Goal: Entertainment & Leisure: Browse casually

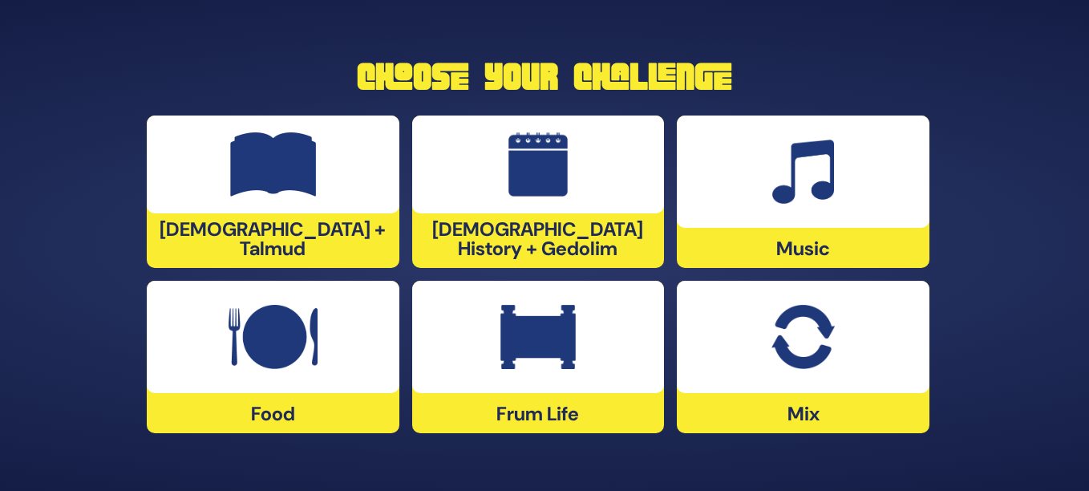
click at [279, 196] on img at bounding box center [273, 164] width 87 height 64
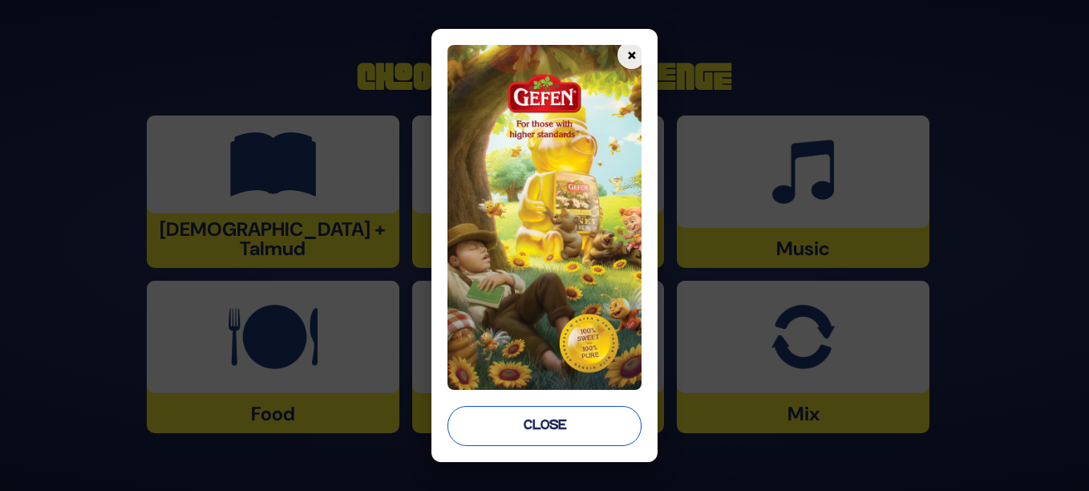
click at [554, 425] on button "Close" at bounding box center [544, 426] width 194 height 40
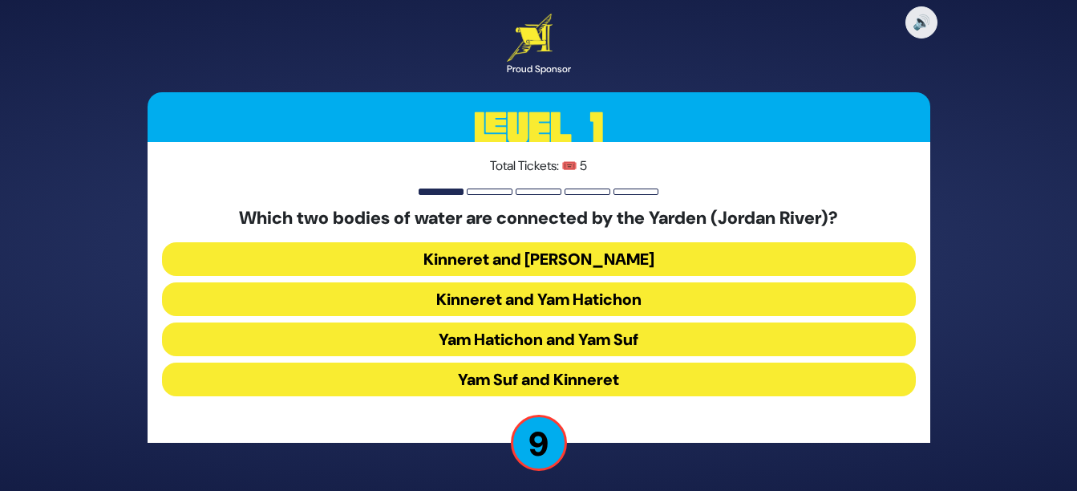
click at [562, 257] on button "Kinneret and Yam Hamelach" at bounding box center [539, 259] width 754 height 34
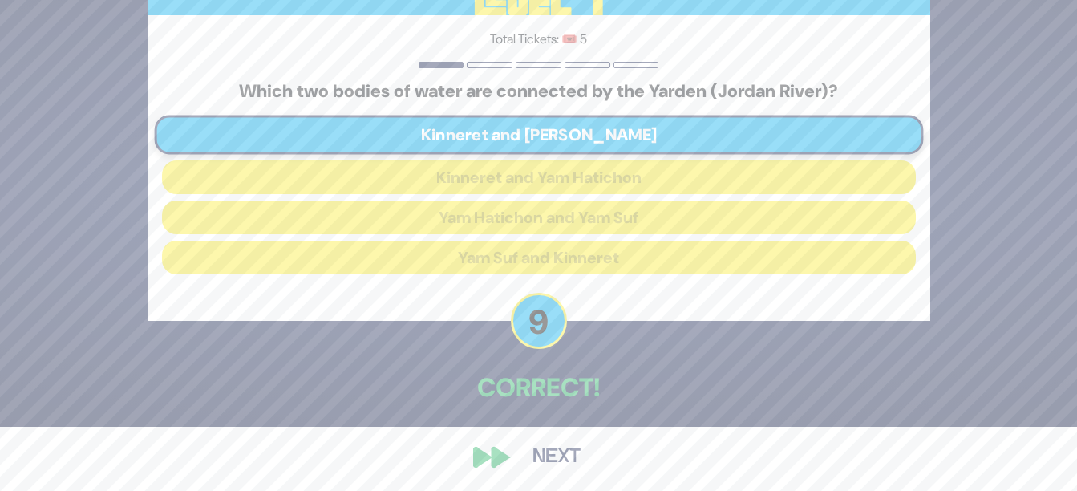
scroll to position [68, 0]
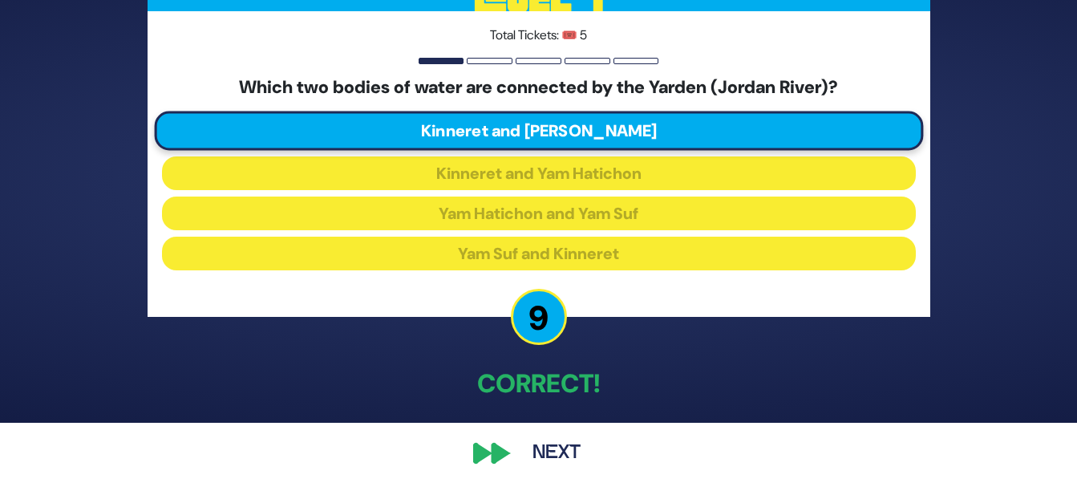
click at [552, 448] on button "Next" at bounding box center [556, 452] width 93 height 37
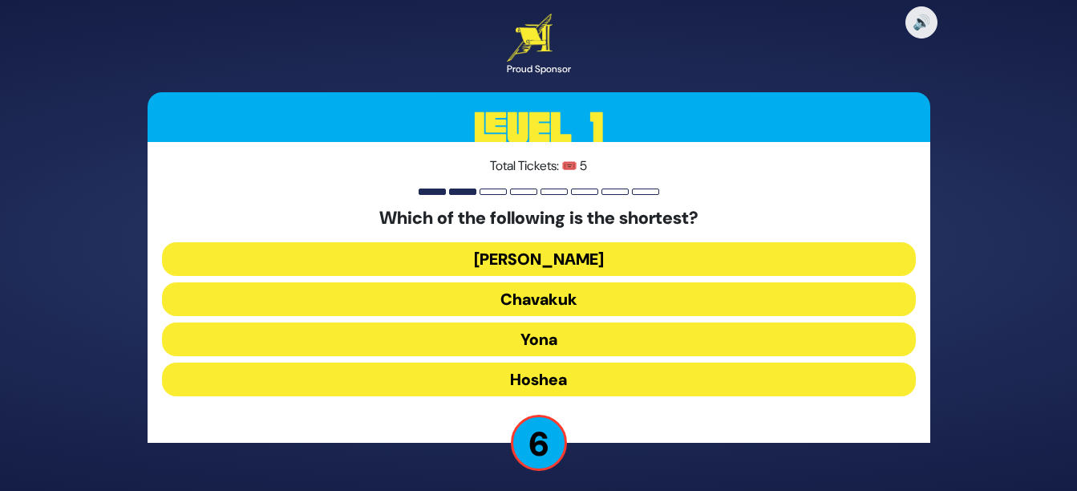
click at [580, 330] on button "Yona" at bounding box center [539, 339] width 754 height 34
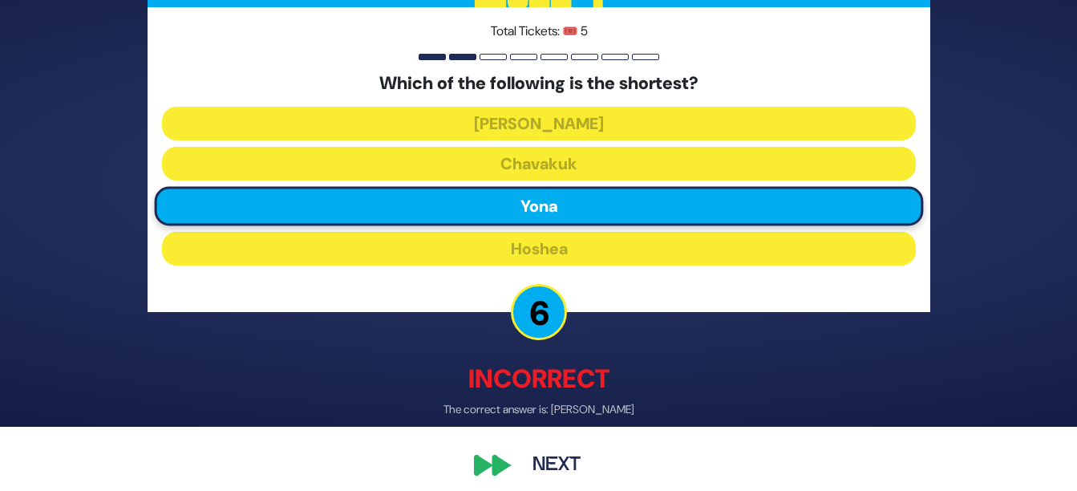
scroll to position [76, 0]
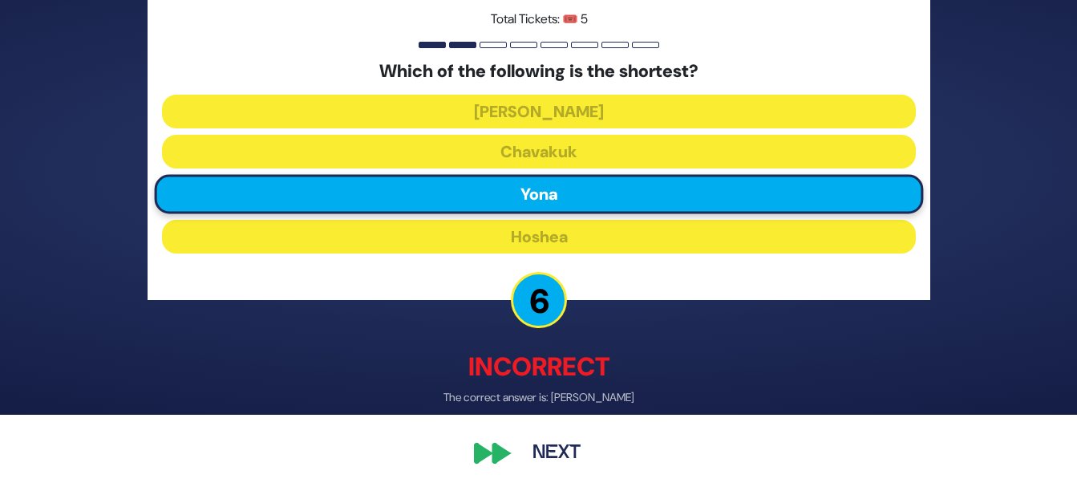
click at [508, 451] on div "🔊 Proud Sponsor Level 1 Total Tickets: 🎟️ 5 Which of the following is the short…" at bounding box center [538, 169] width 821 height 643
click at [495, 451] on div "🔊 Proud Sponsor Level 1 Total Tickets: 🎟️ 5 Which of the following is the short…" at bounding box center [538, 169] width 821 height 643
click at [556, 459] on button "Next" at bounding box center [556, 452] width 93 height 37
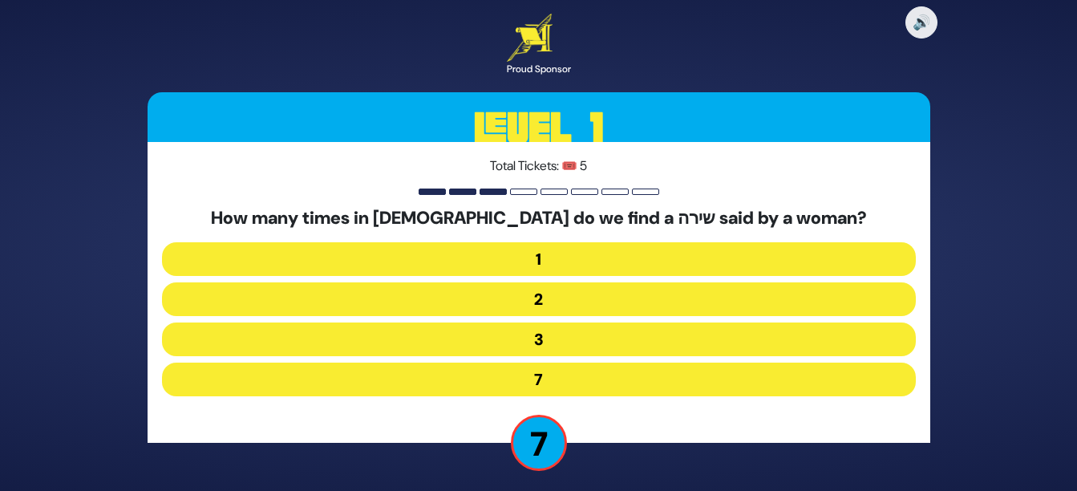
click at [573, 336] on button "3" at bounding box center [539, 339] width 754 height 34
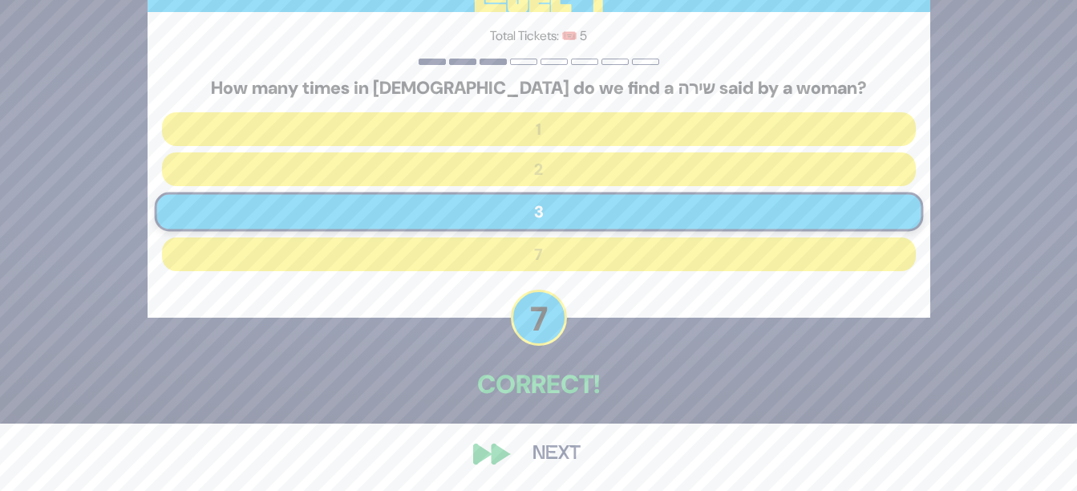
scroll to position [68, 0]
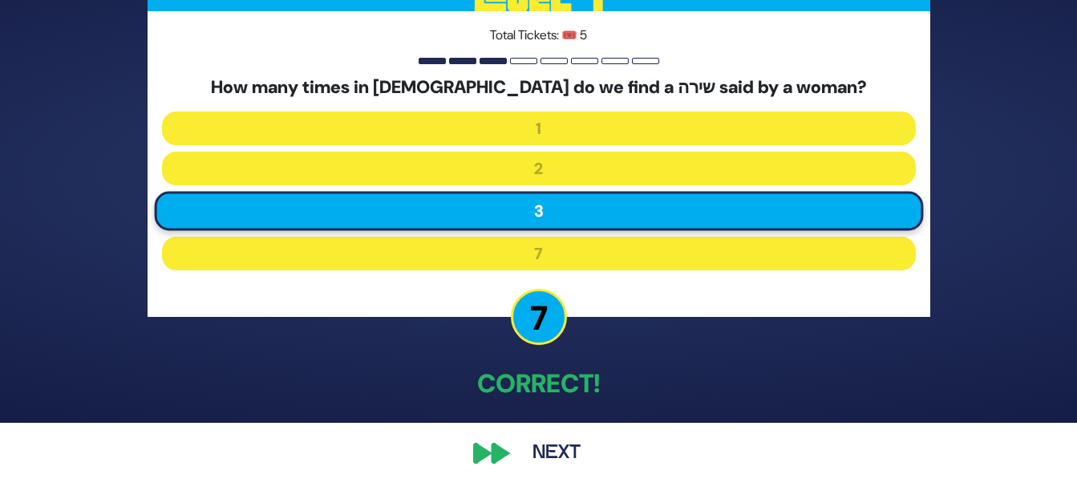
click at [498, 451] on div "🔊 Proud Sponsor Level 1 Total Tickets: 🎟️ 5 How many times in תנ"ך do we find a…" at bounding box center [538, 177] width 821 height 626
click at [553, 456] on button "Next" at bounding box center [556, 452] width 93 height 37
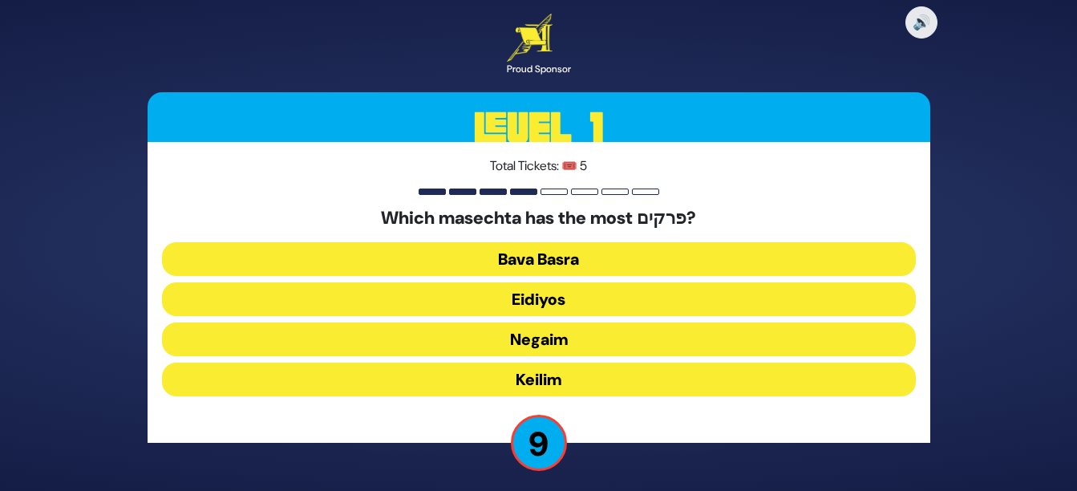
click at [571, 381] on button "Keilim" at bounding box center [539, 379] width 754 height 34
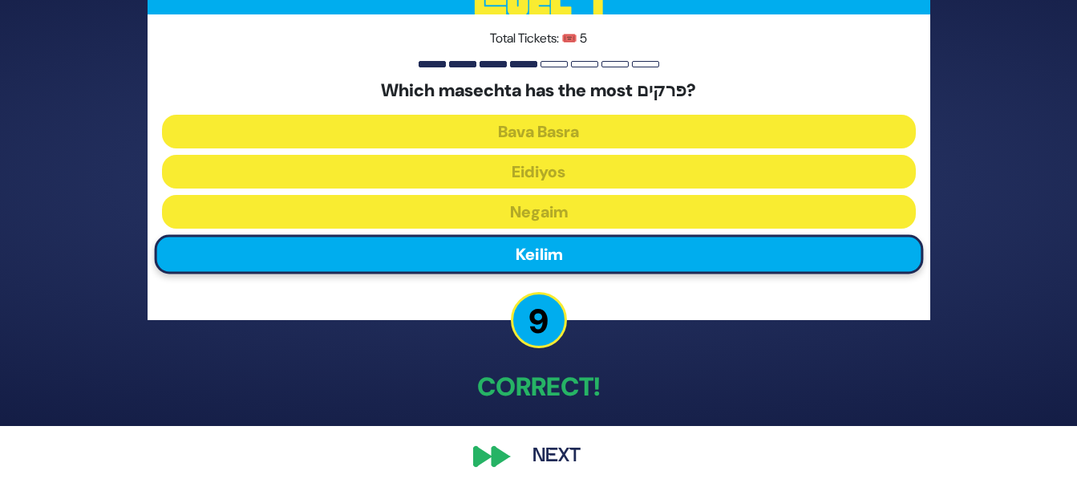
scroll to position [68, 0]
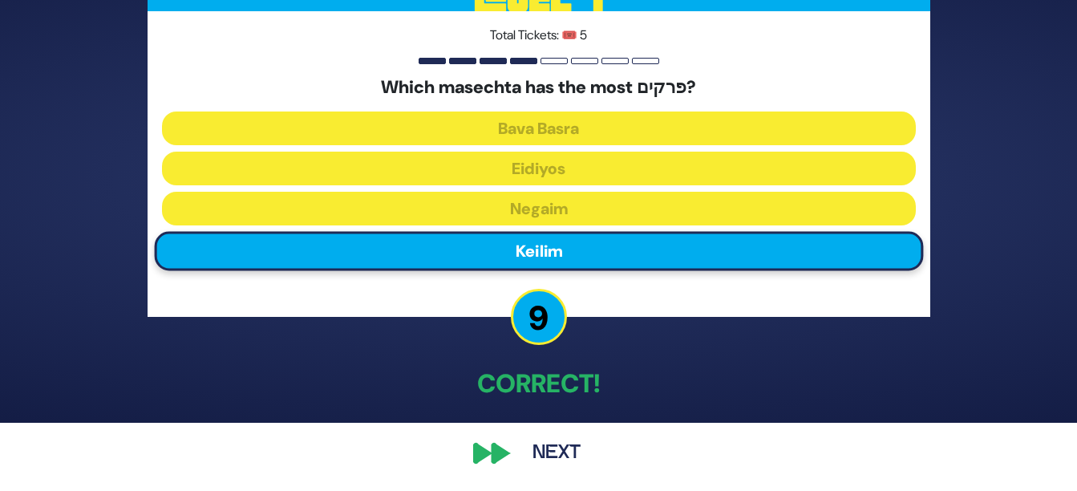
click at [552, 442] on button "Next" at bounding box center [556, 452] width 93 height 37
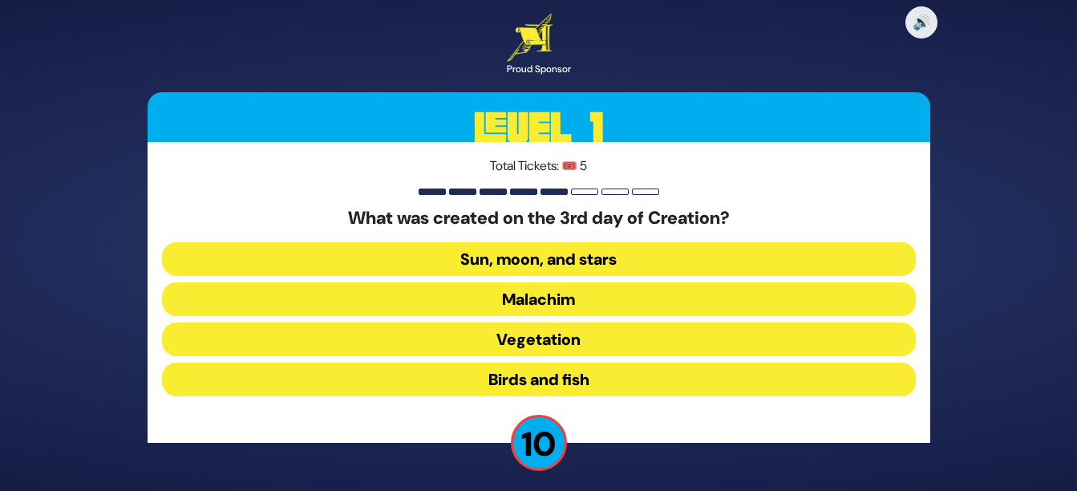
click at [590, 330] on button "Vegetation" at bounding box center [539, 339] width 754 height 34
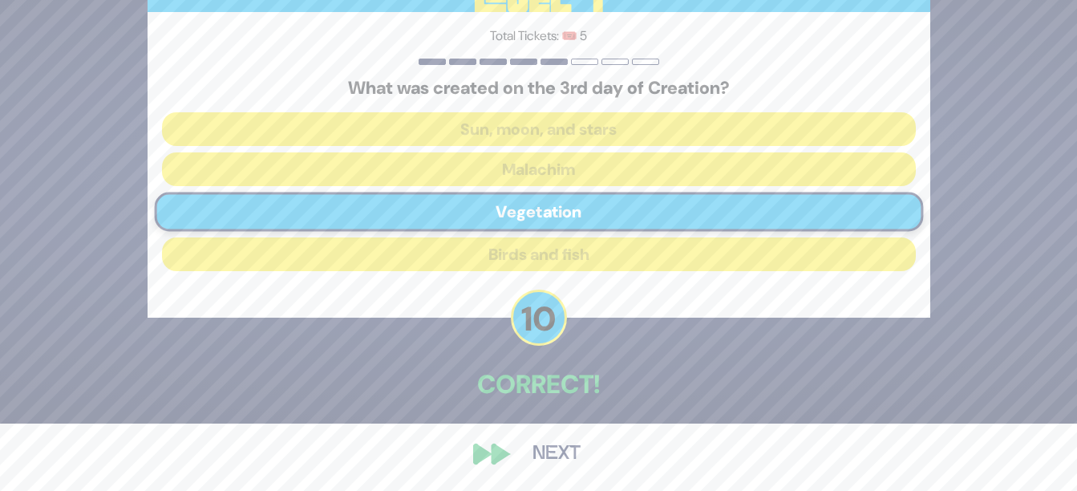
scroll to position [68, 0]
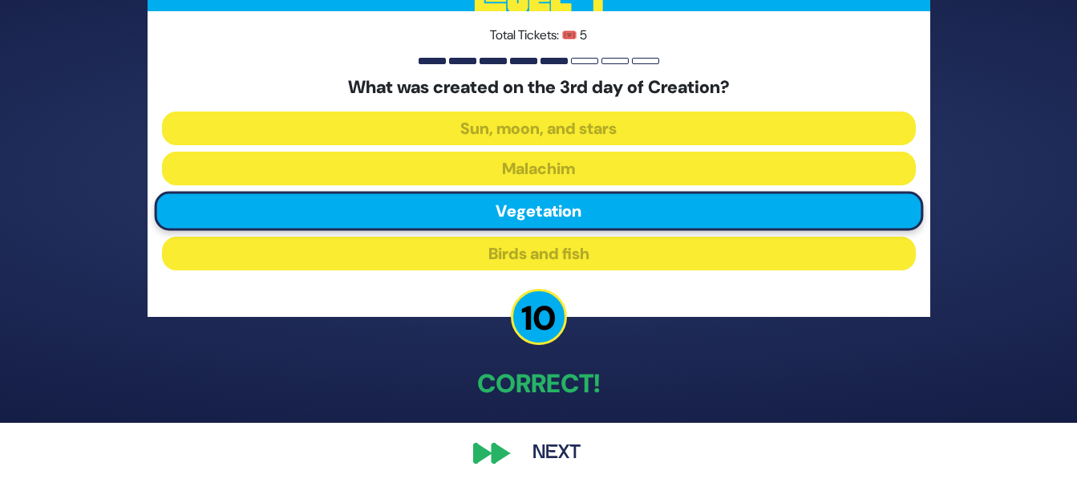
click at [537, 451] on button "Next" at bounding box center [556, 452] width 93 height 37
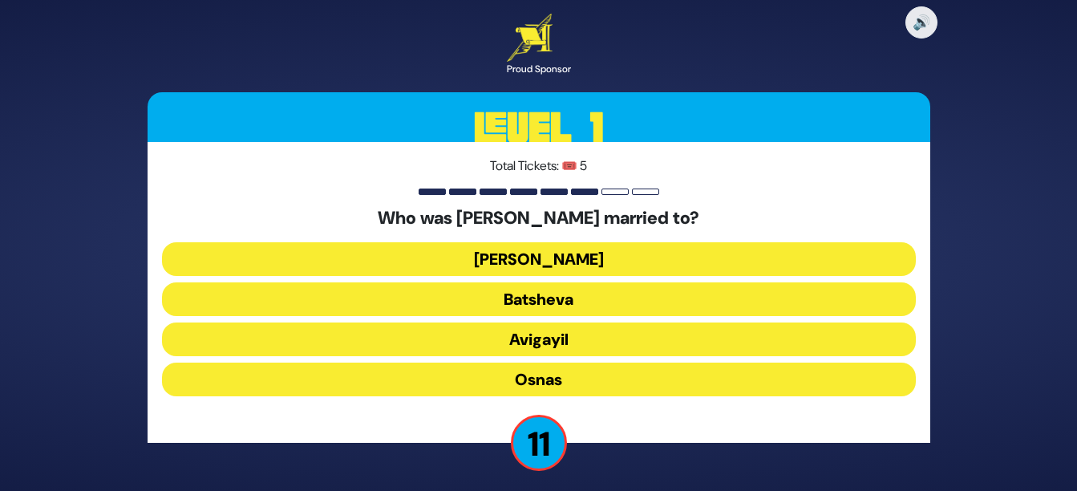
click at [580, 263] on button "Elisheva" at bounding box center [539, 259] width 754 height 34
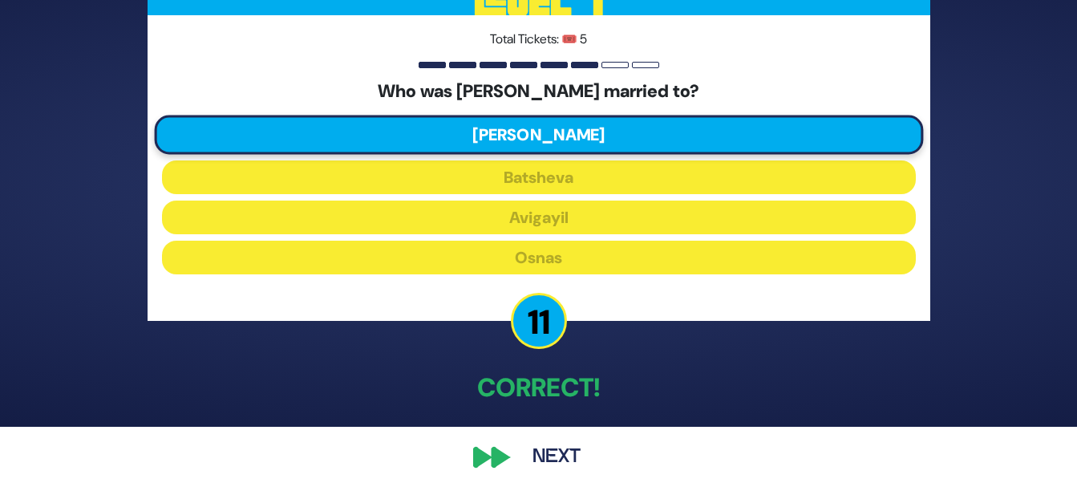
scroll to position [68, 0]
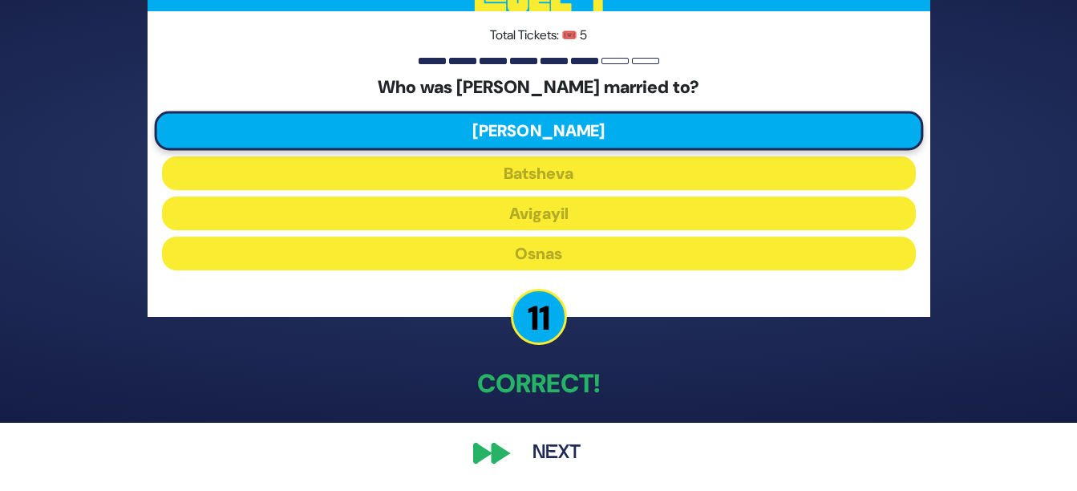
click at [551, 445] on button "Next" at bounding box center [556, 452] width 93 height 37
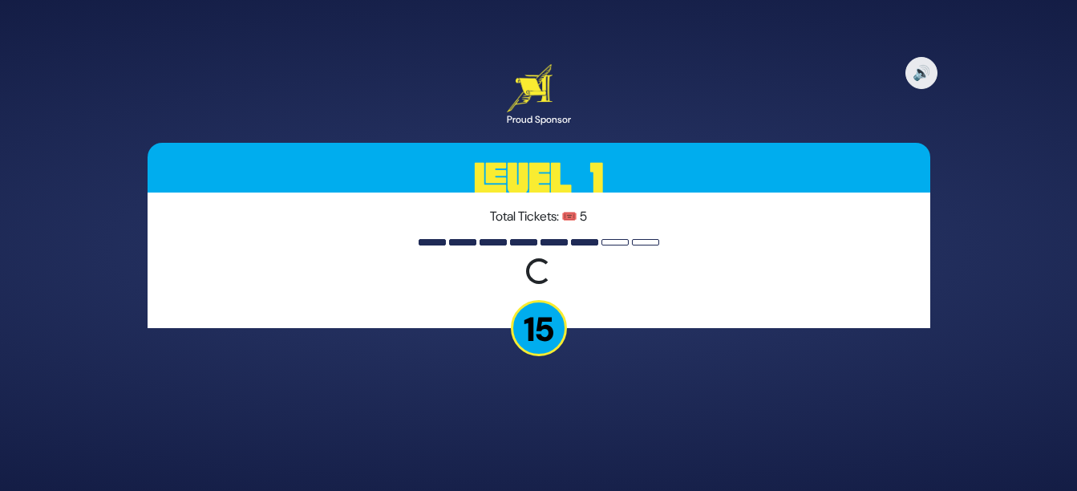
scroll to position [0, 0]
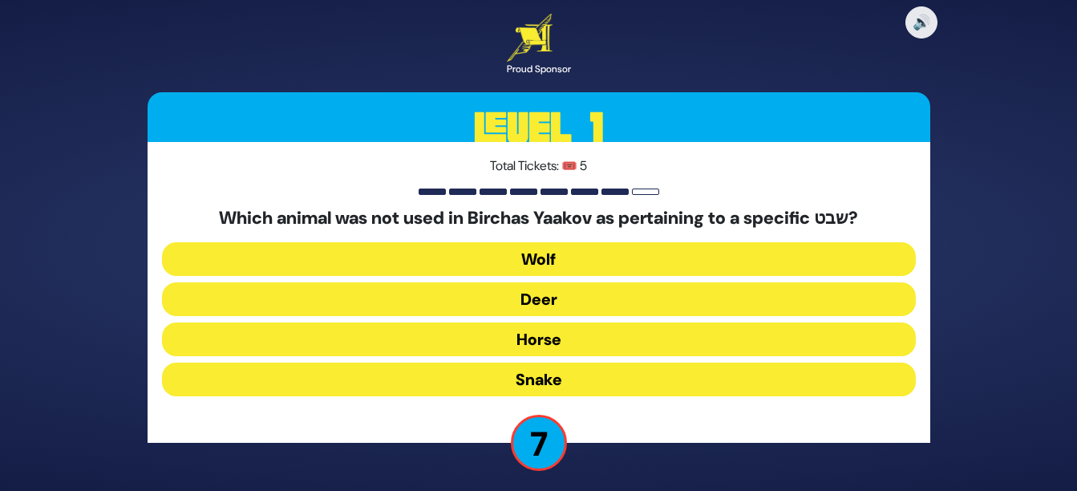
click at [589, 336] on button "Horse" at bounding box center [539, 339] width 754 height 34
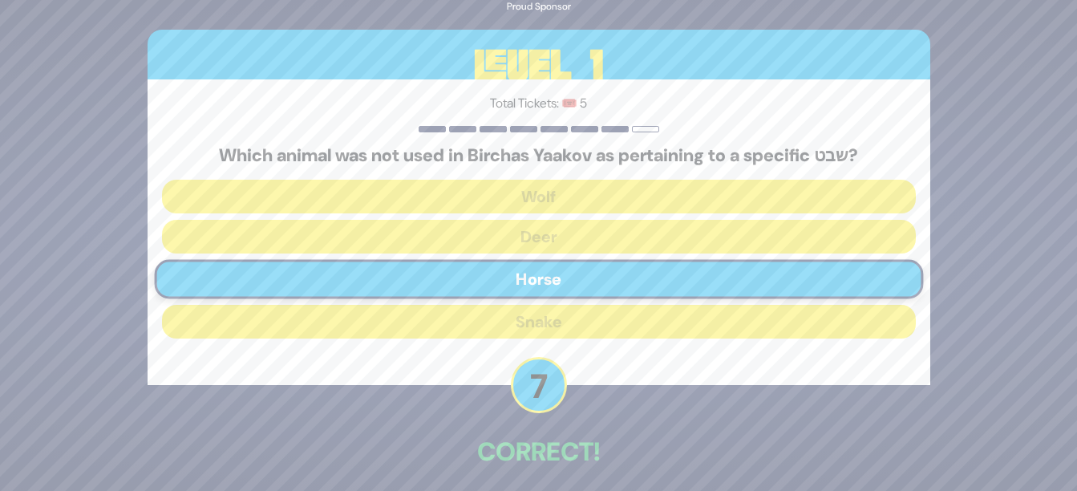
click at [547, 474] on div "🔊 Proud Sponsor Level 1 Total Tickets: 🎟️ 5 Which animal was not used in Bircha…" at bounding box center [538, 245] width 821 height 626
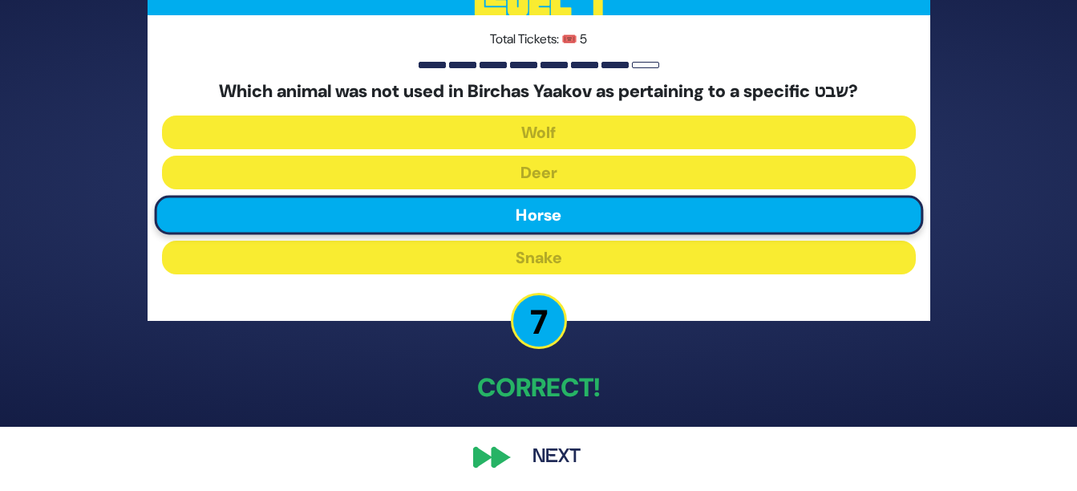
scroll to position [68, 0]
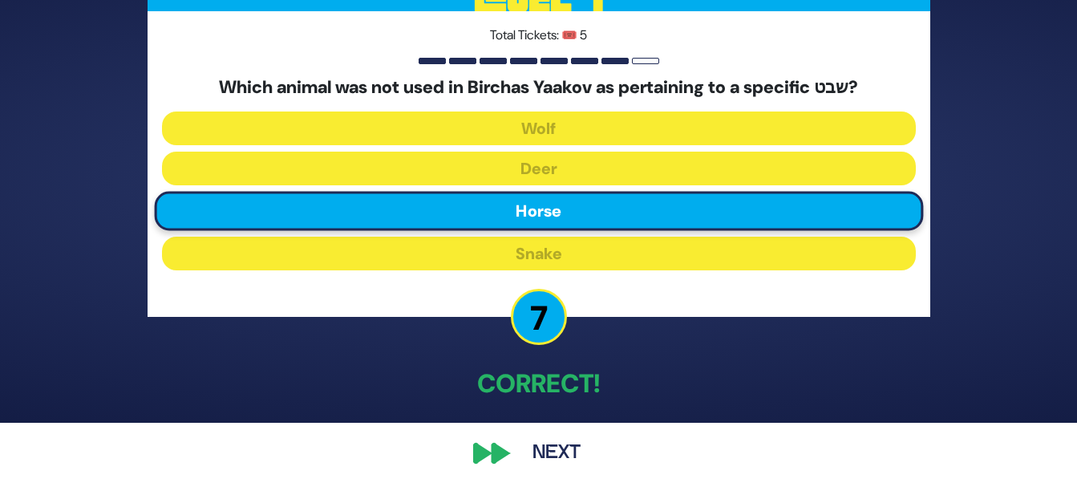
click at [549, 444] on button "Next" at bounding box center [556, 452] width 93 height 37
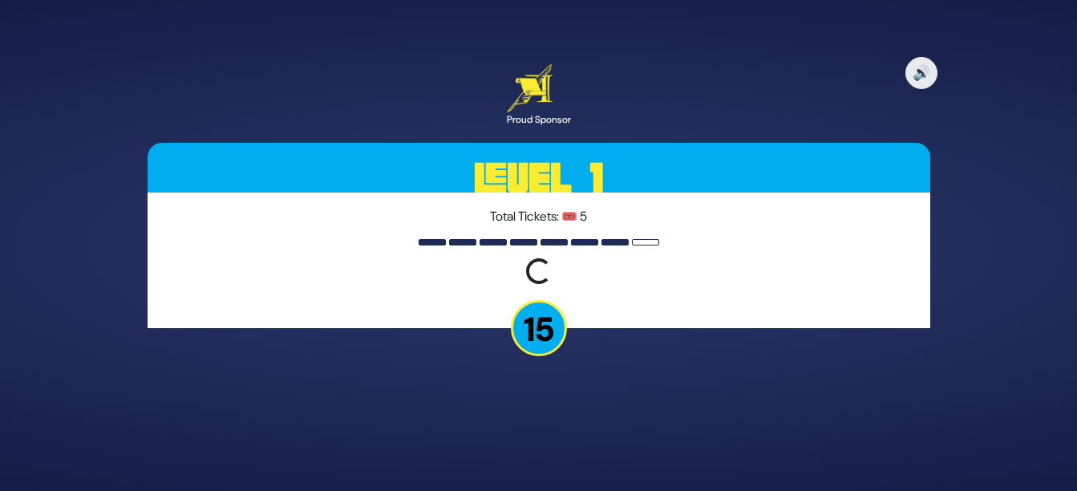
scroll to position [0, 0]
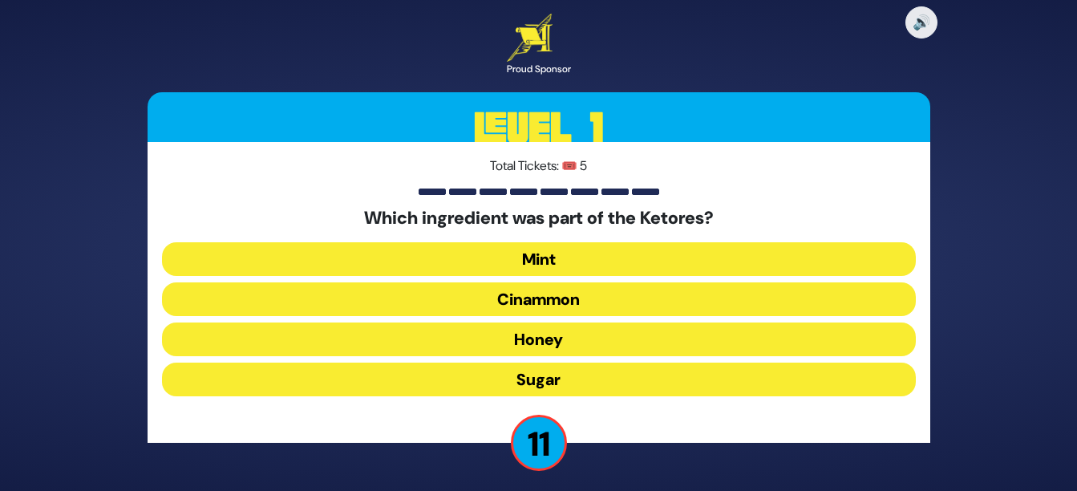
click at [619, 289] on button "Cinammon" at bounding box center [539, 299] width 754 height 34
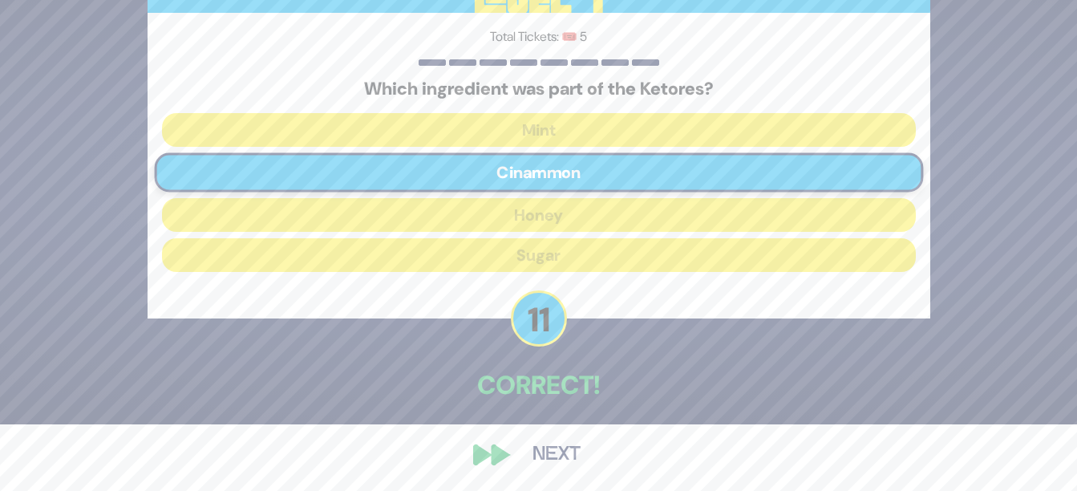
scroll to position [68, 0]
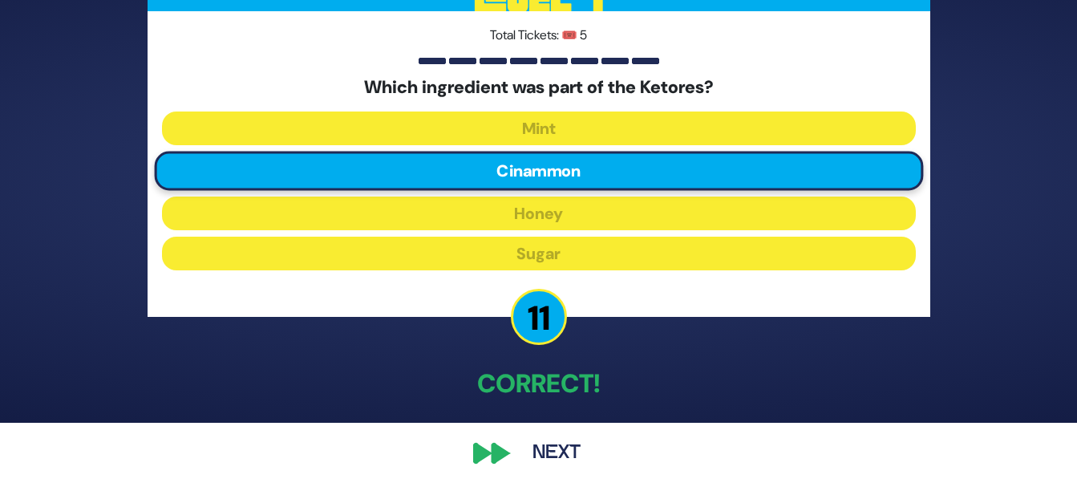
click at [557, 452] on button "Next" at bounding box center [556, 452] width 93 height 37
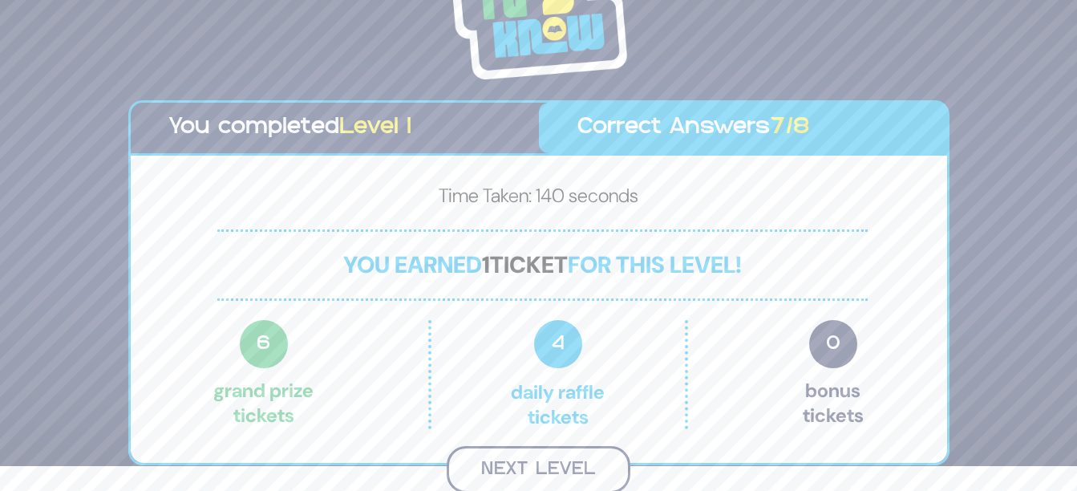
scroll to position [22, 0]
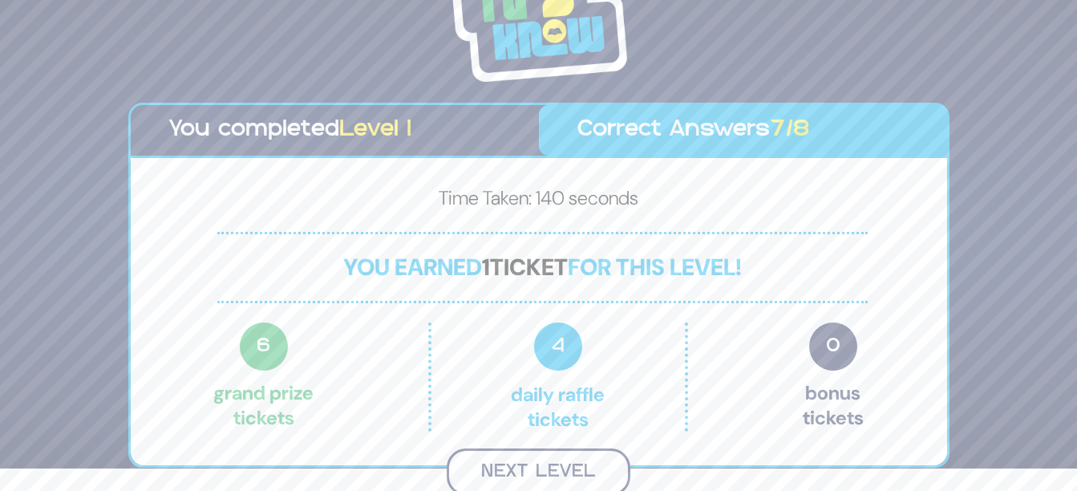
click at [518, 467] on button "Next Level" at bounding box center [538, 471] width 184 height 47
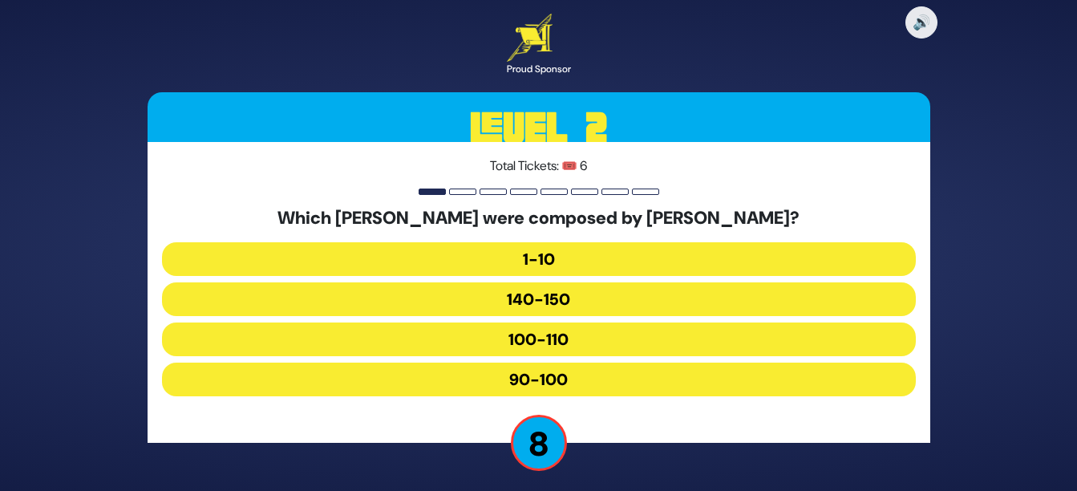
click at [612, 374] on button "90-100" at bounding box center [539, 379] width 754 height 34
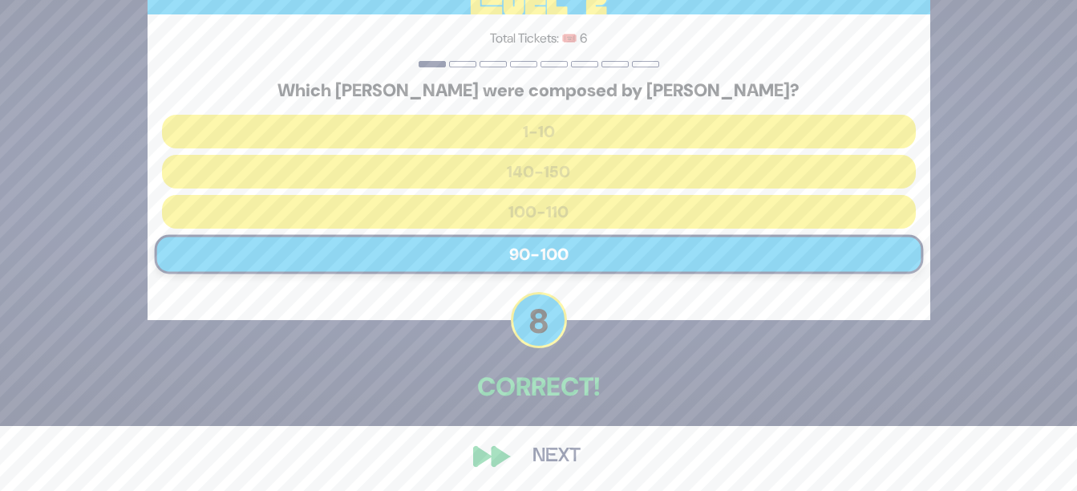
scroll to position [68, 0]
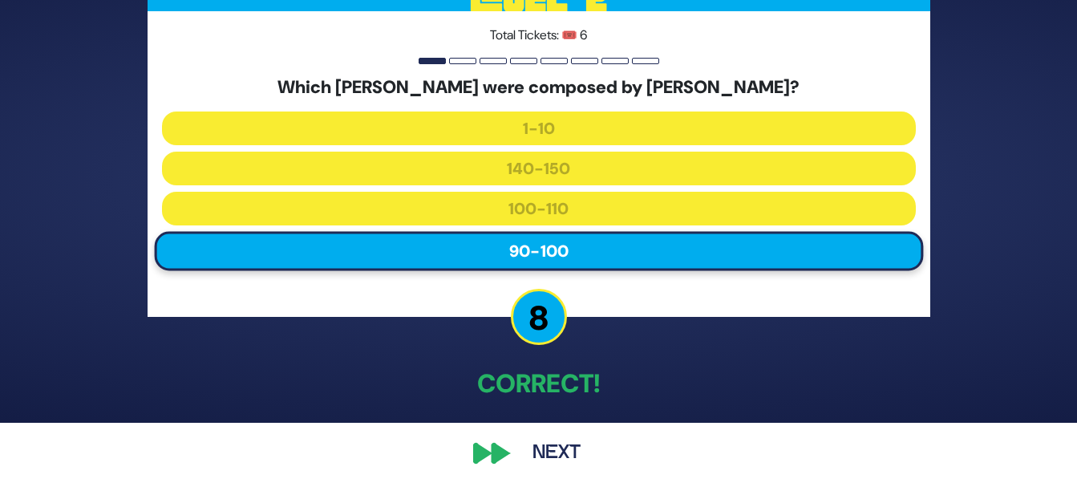
click at [561, 446] on button "Next" at bounding box center [556, 452] width 93 height 37
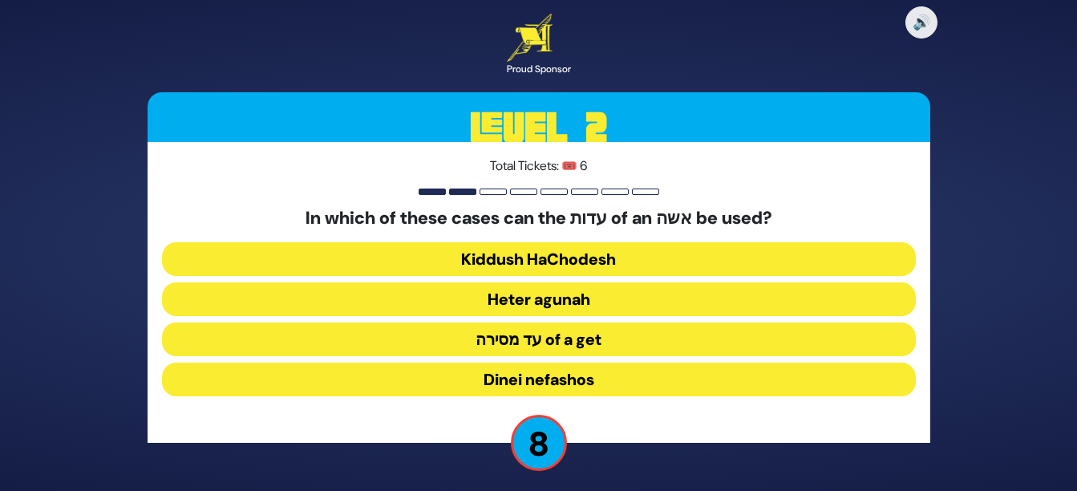
click at [586, 300] on button "Heter agunah" at bounding box center [539, 299] width 754 height 34
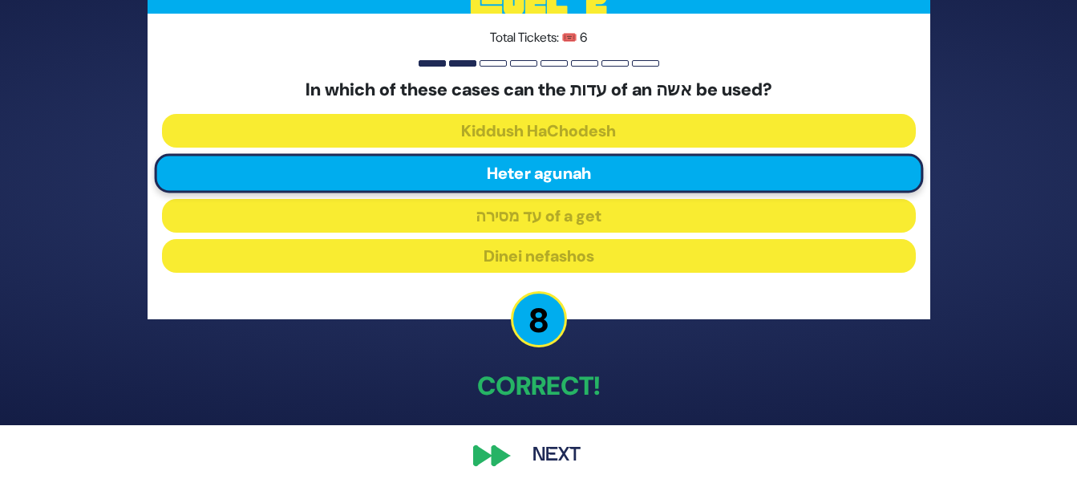
scroll to position [68, 0]
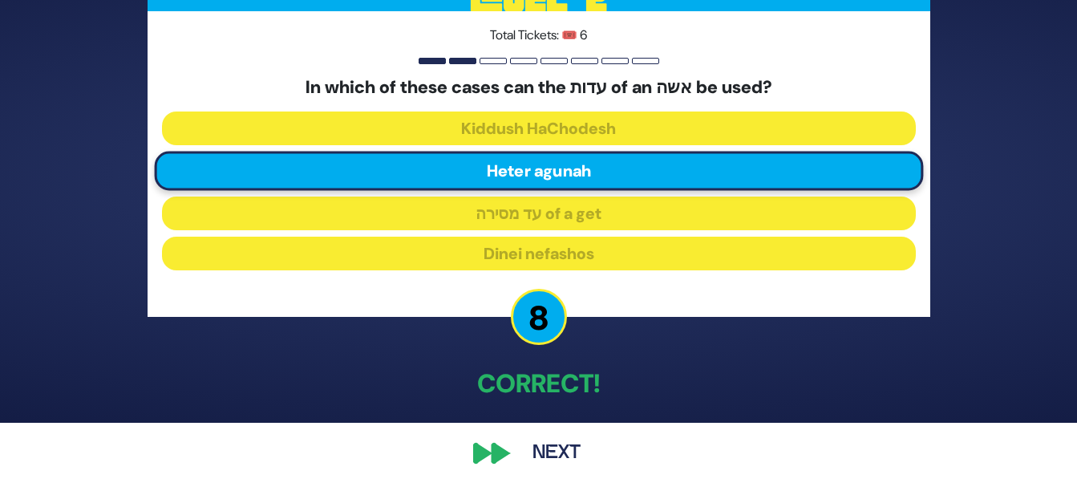
click at [560, 443] on button "Next" at bounding box center [556, 452] width 93 height 37
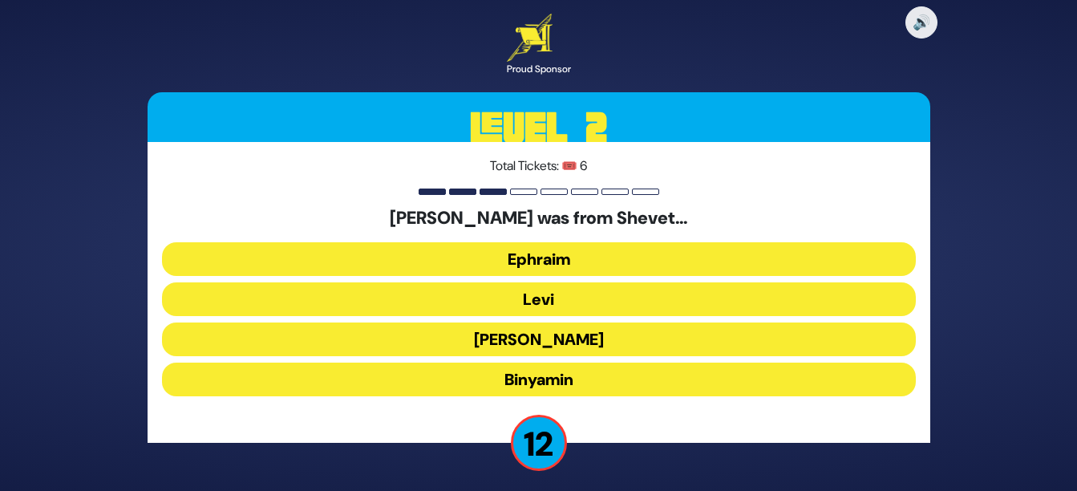
click at [636, 295] on button "Levi" at bounding box center [539, 299] width 754 height 34
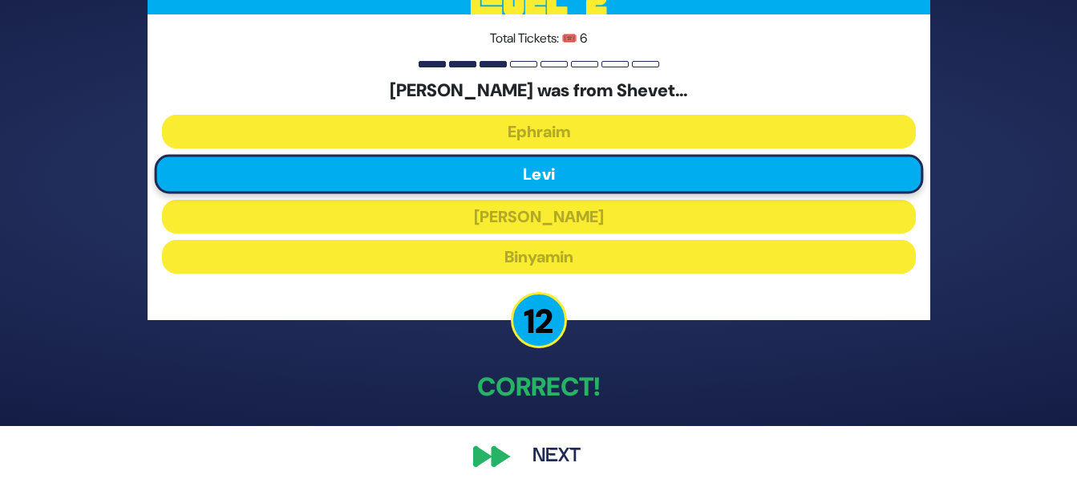
scroll to position [68, 0]
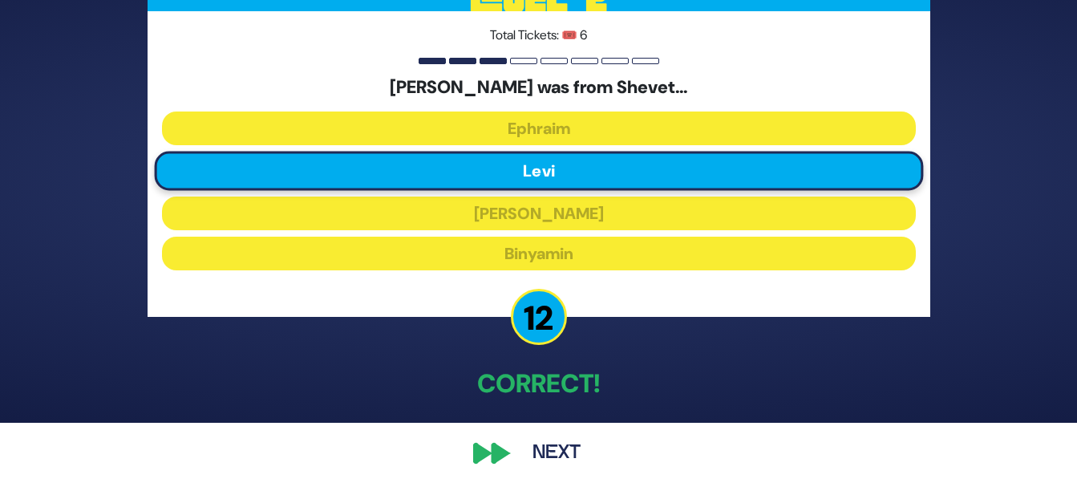
click at [555, 449] on button "Next" at bounding box center [556, 452] width 93 height 37
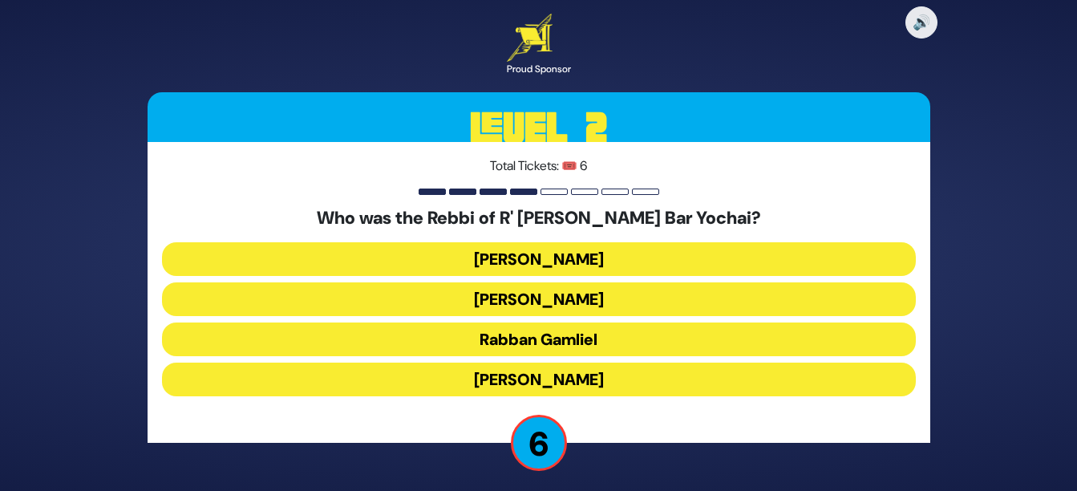
click at [601, 381] on button "Rabbi Akiva" at bounding box center [539, 379] width 754 height 34
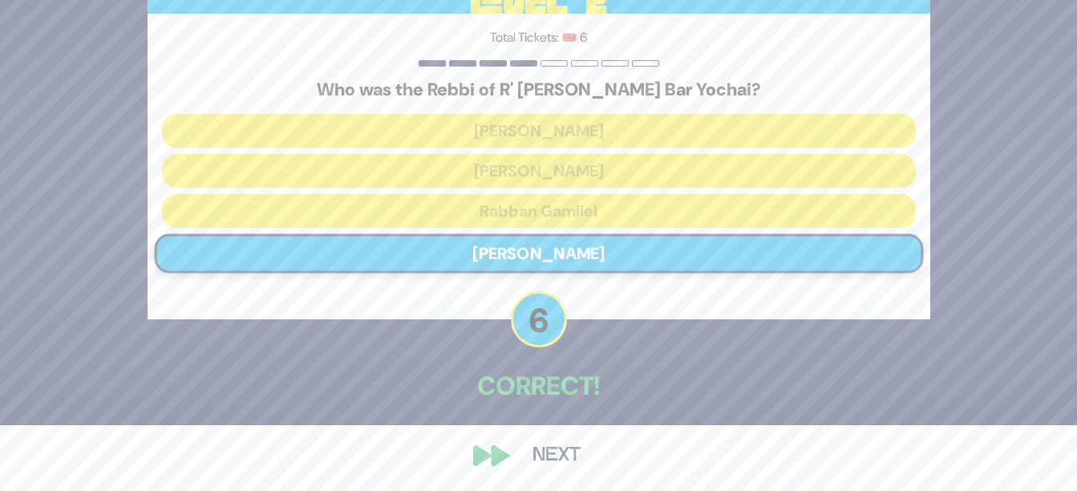
scroll to position [68, 0]
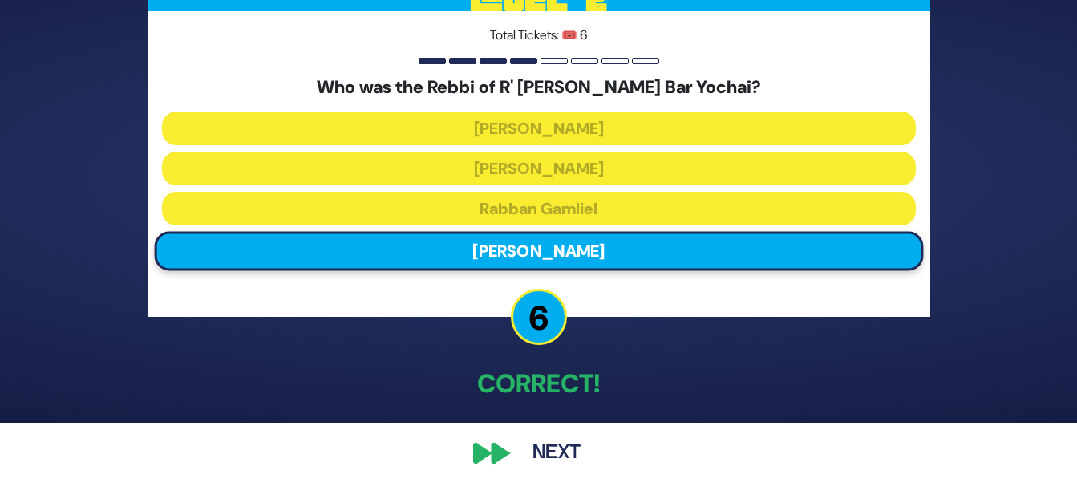
click at [547, 456] on button "Next" at bounding box center [556, 452] width 93 height 37
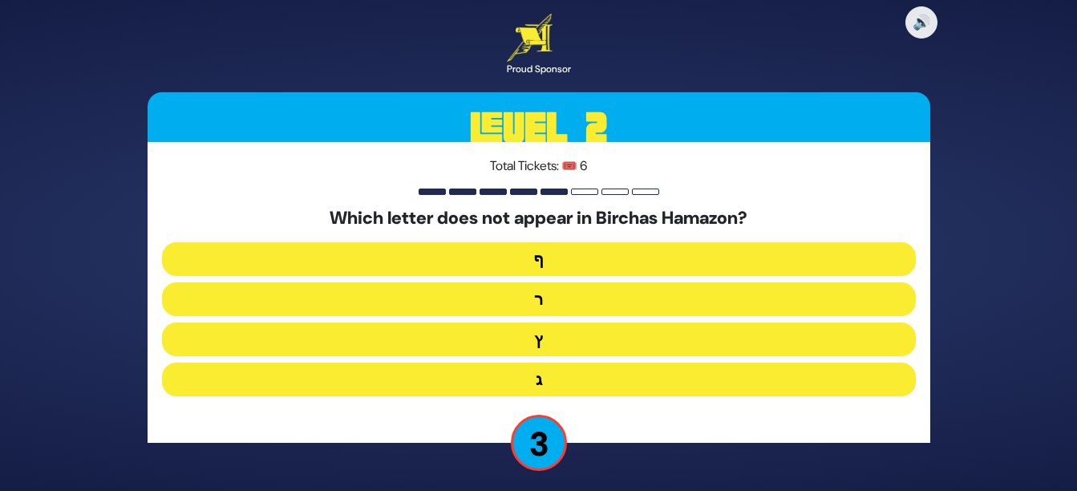
click at [585, 386] on button "ג" at bounding box center [539, 379] width 754 height 34
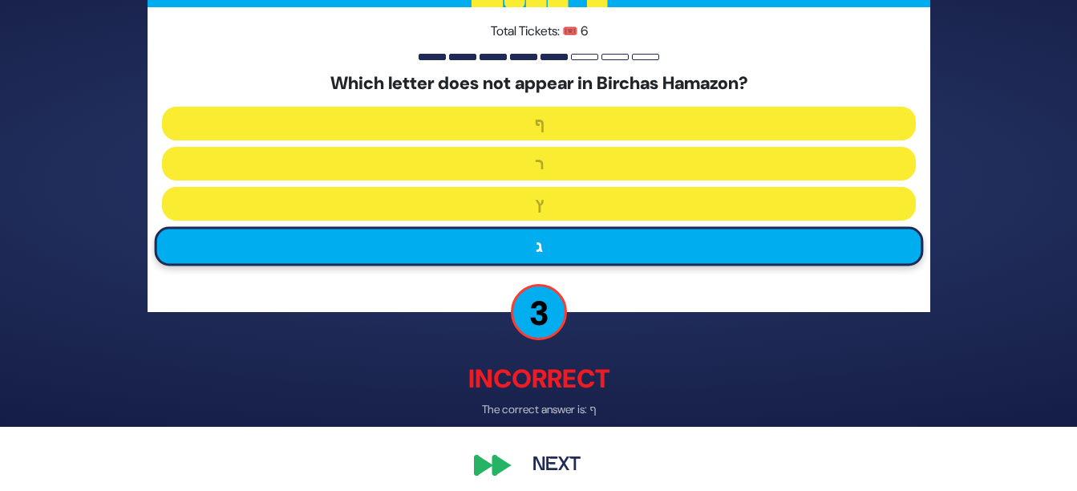
scroll to position [76, 0]
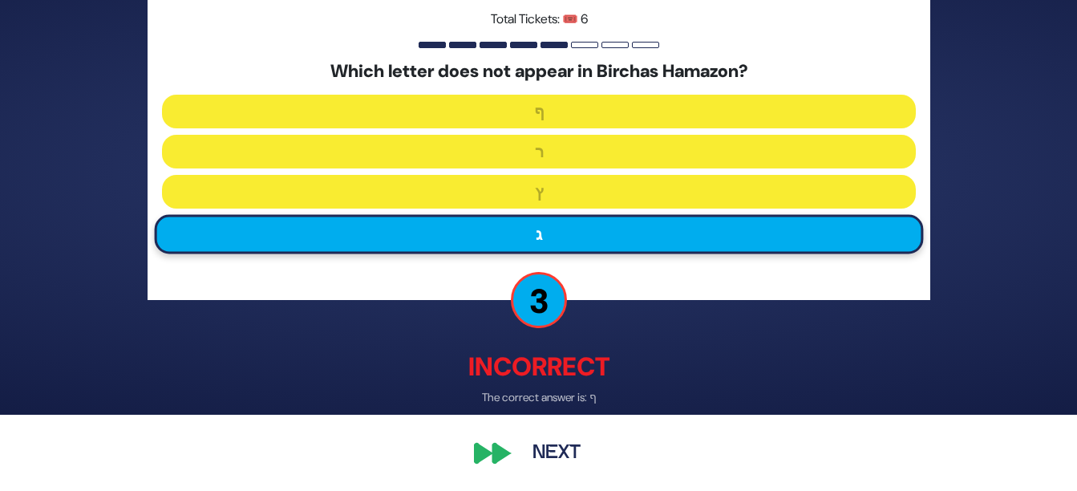
click at [565, 446] on button "Next" at bounding box center [556, 452] width 93 height 37
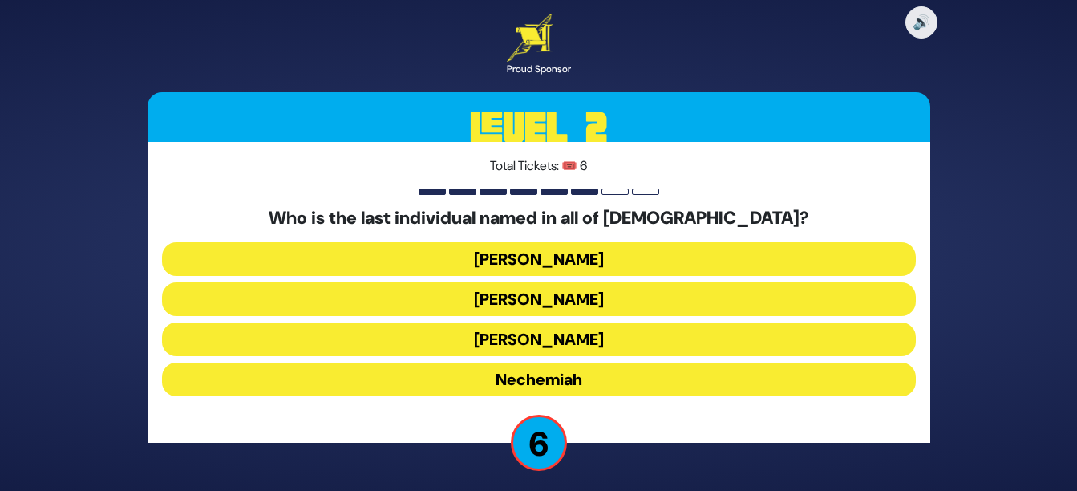
click at [595, 384] on button "Nechemiah" at bounding box center [539, 379] width 754 height 34
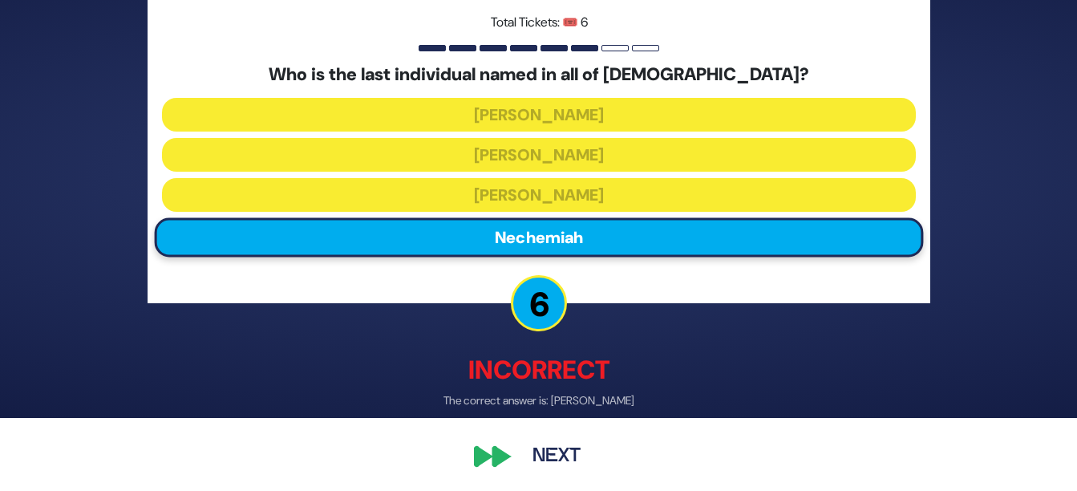
scroll to position [76, 0]
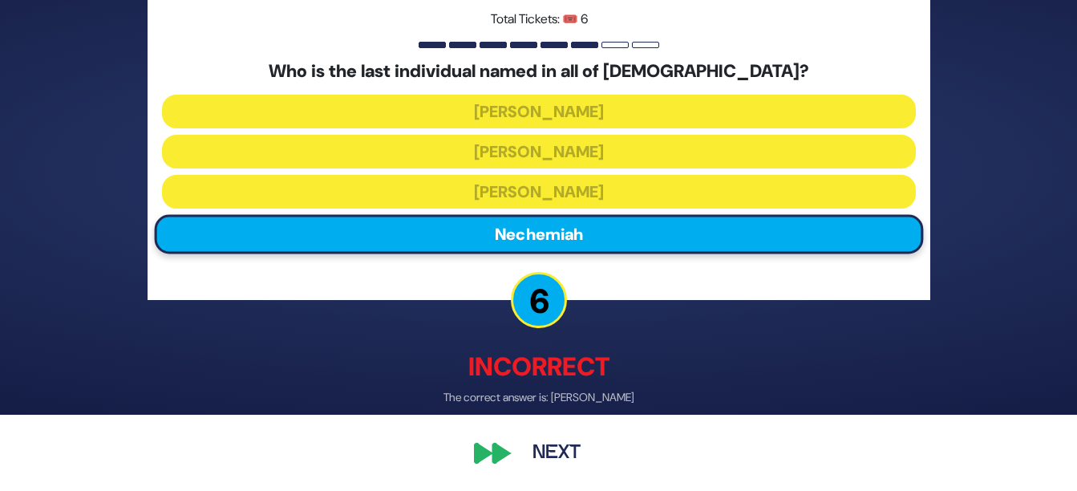
click at [559, 446] on button "Next" at bounding box center [556, 452] width 93 height 37
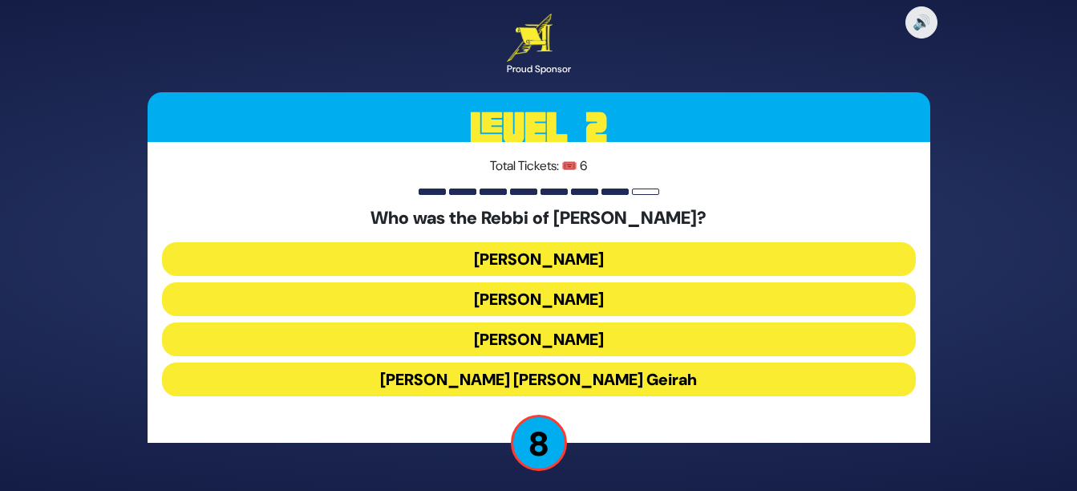
click at [641, 293] on button "Achiya Hashiloni" at bounding box center [539, 299] width 754 height 34
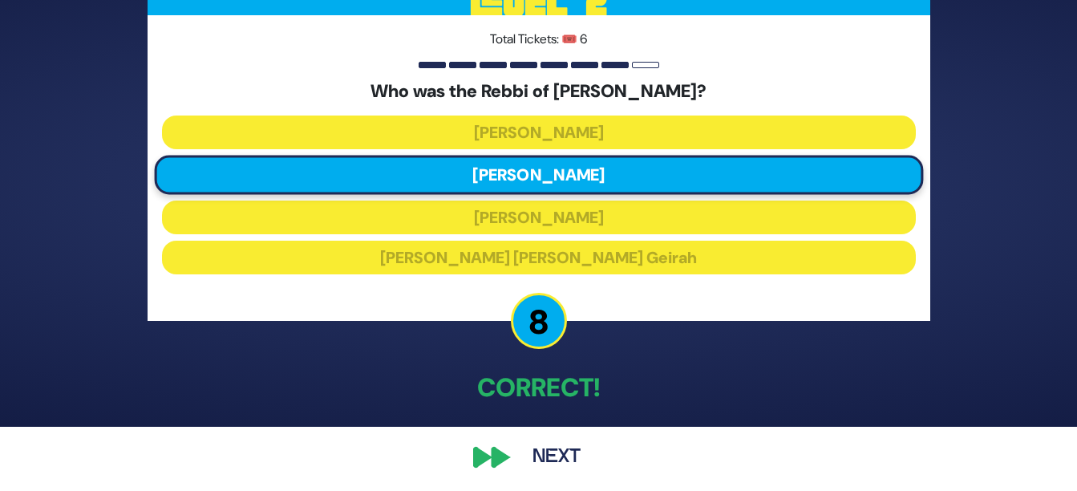
scroll to position [68, 0]
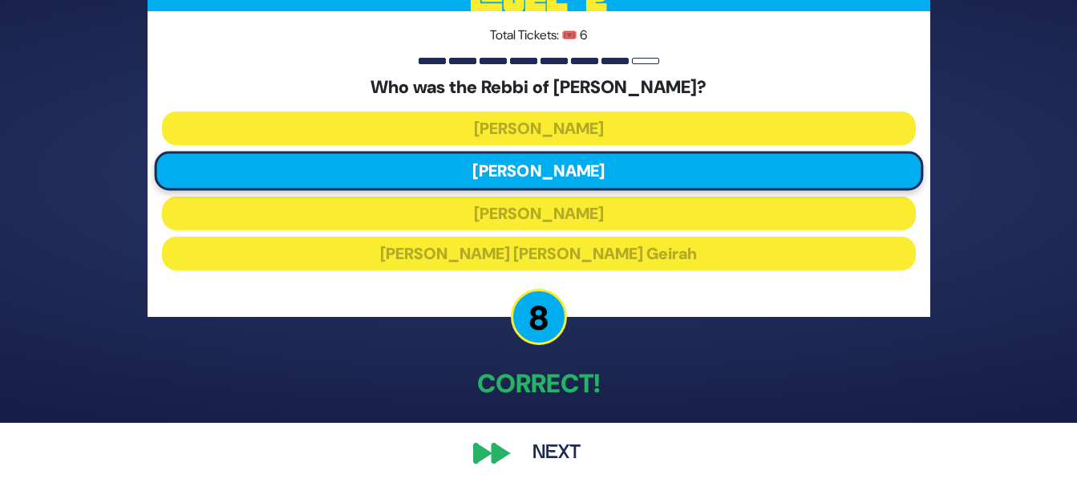
click at [560, 443] on button "Next" at bounding box center [556, 452] width 93 height 37
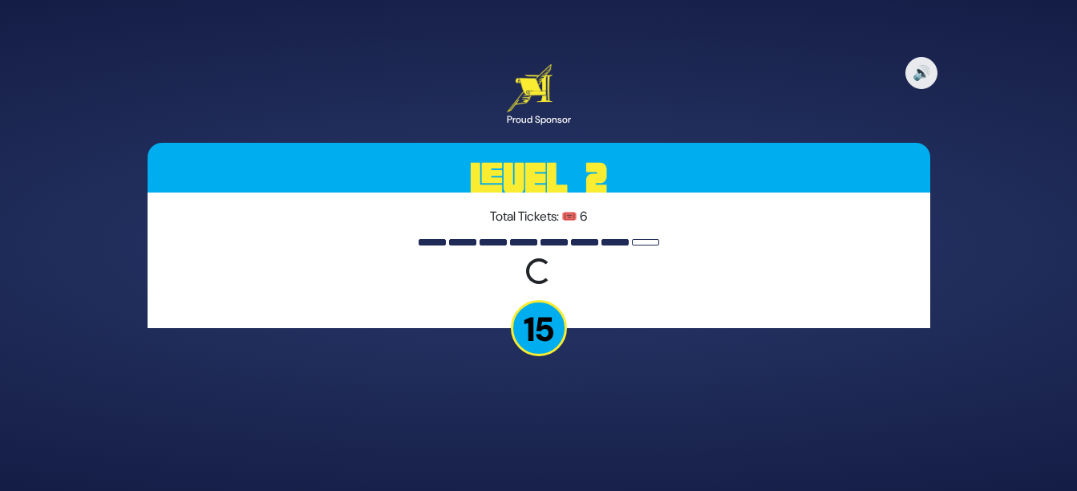
scroll to position [0, 0]
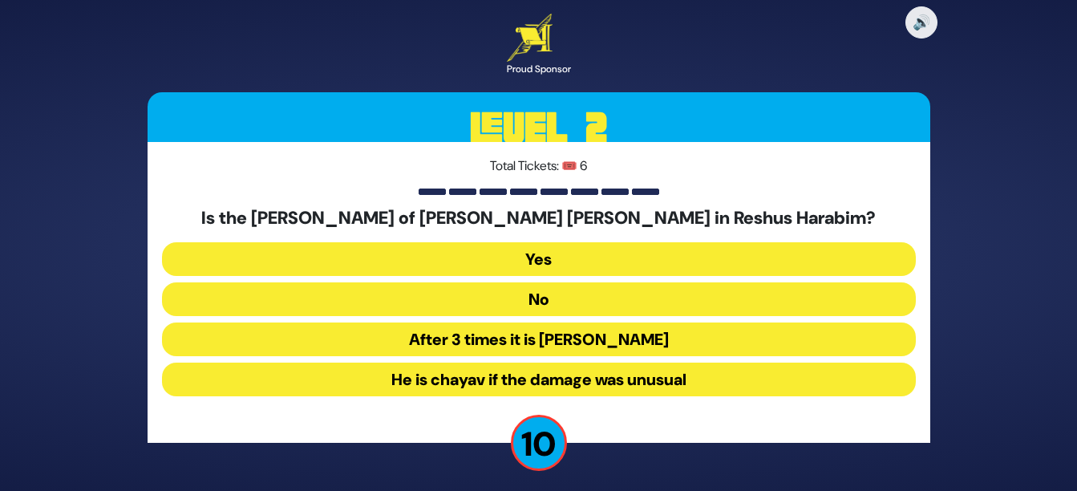
click at [606, 296] on button "No" at bounding box center [539, 299] width 754 height 34
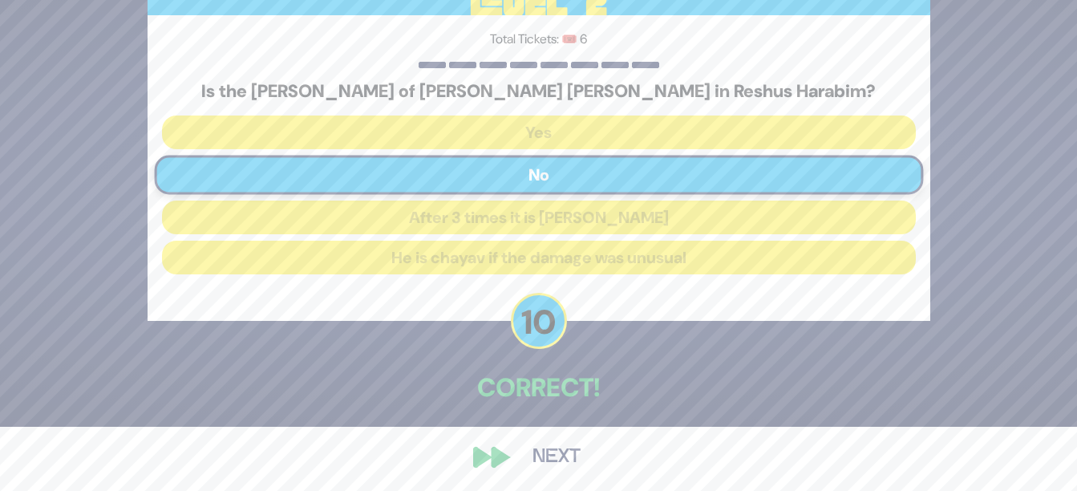
scroll to position [68, 0]
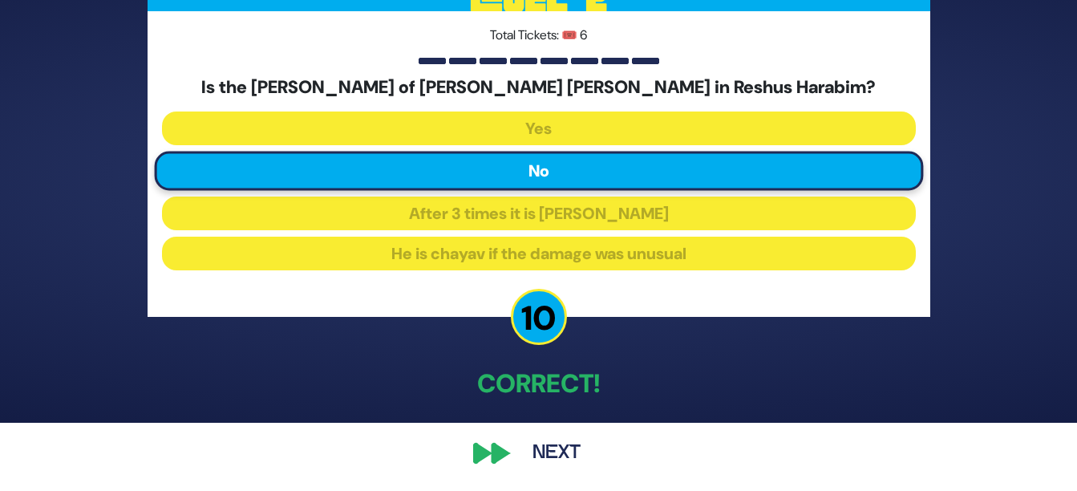
click at [551, 448] on button "Next" at bounding box center [556, 452] width 93 height 37
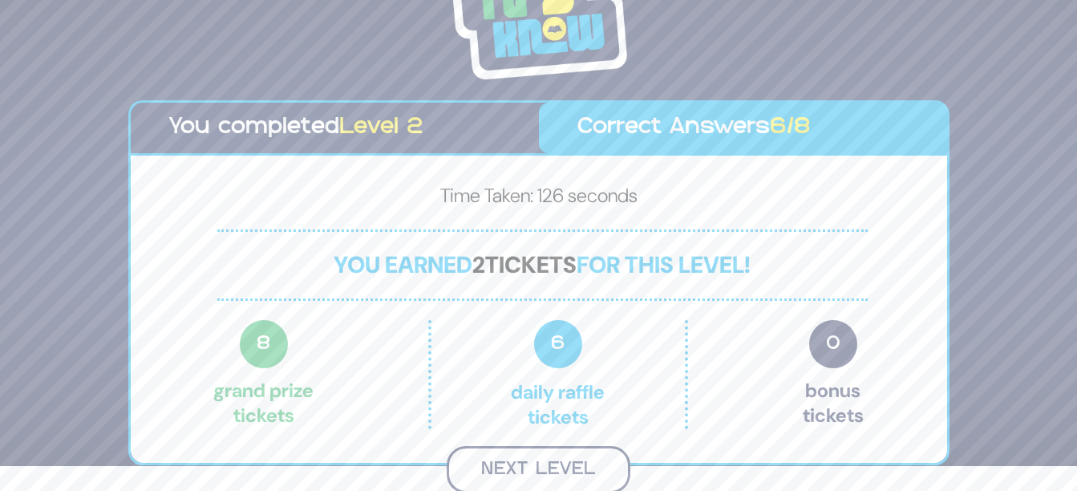
scroll to position [22, 0]
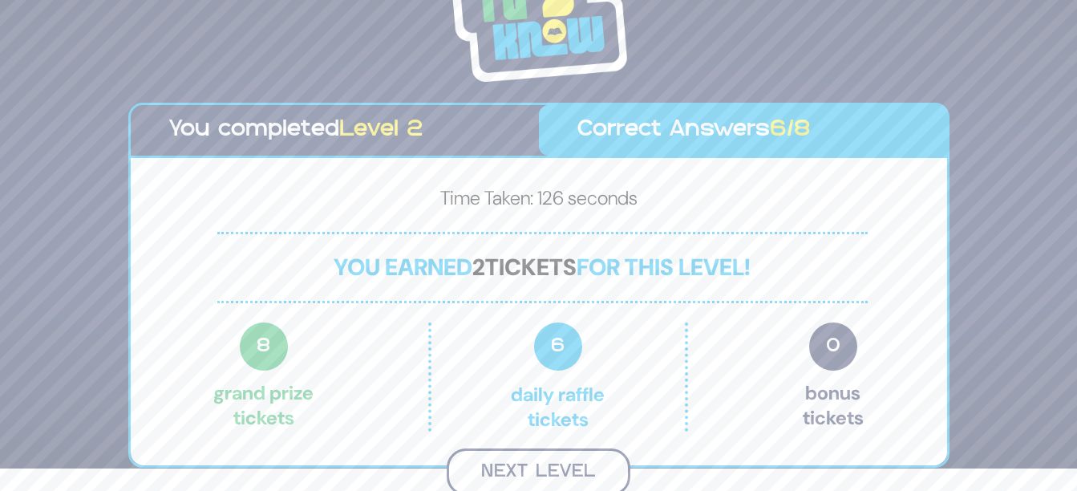
click at [574, 463] on button "Next Level" at bounding box center [538, 471] width 184 height 47
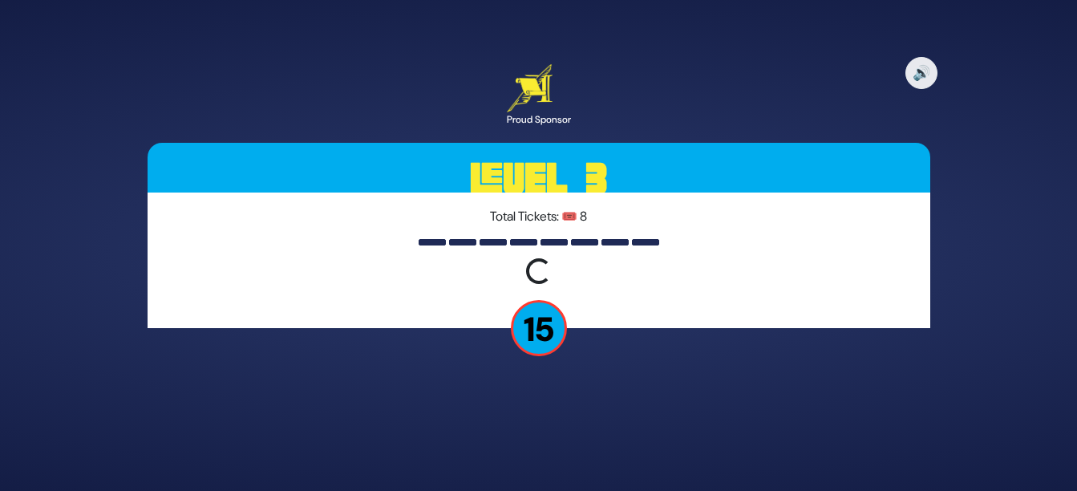
scroll to position [0, 0]
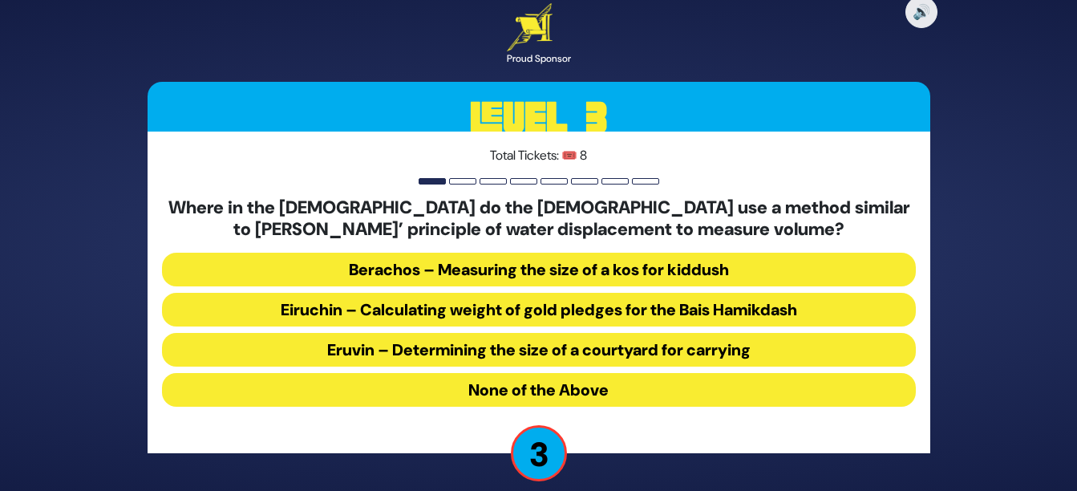
click at [559, 273] on button "Berachos – Measuring the size of a kos for kiddush" at bounding box center [539, 270] width 754 height 34
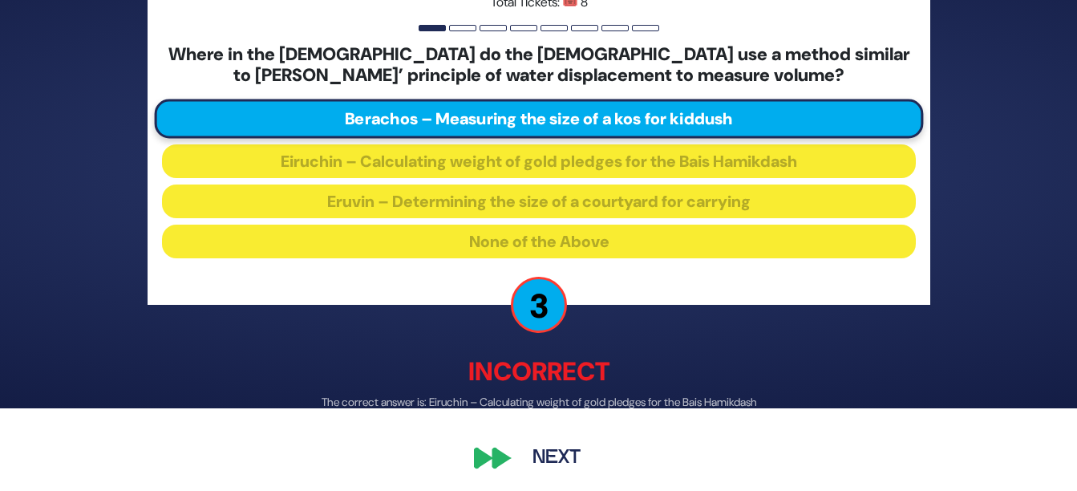
scroll to position [87, 0]
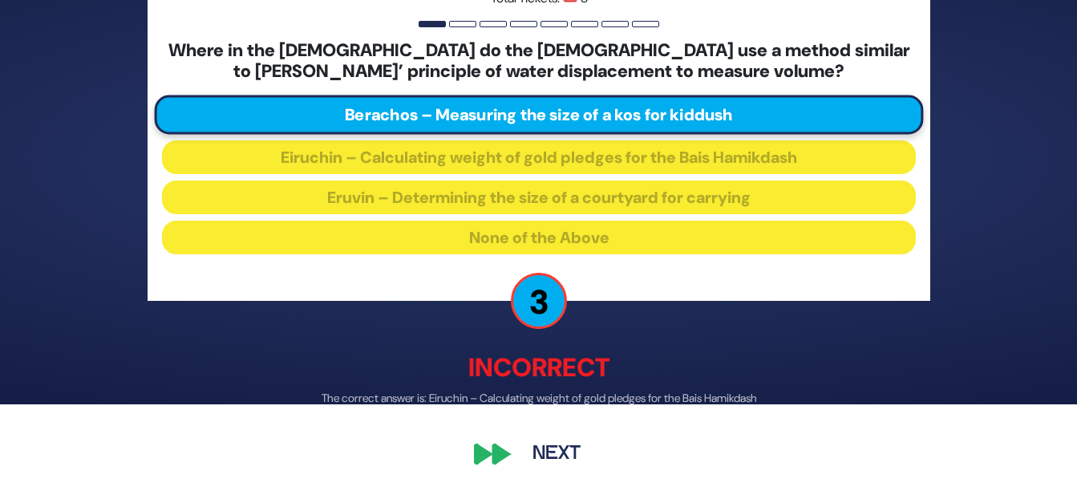
click at [556, 447] on button "Next" at bounding box center [556, 452] width 93 height 37
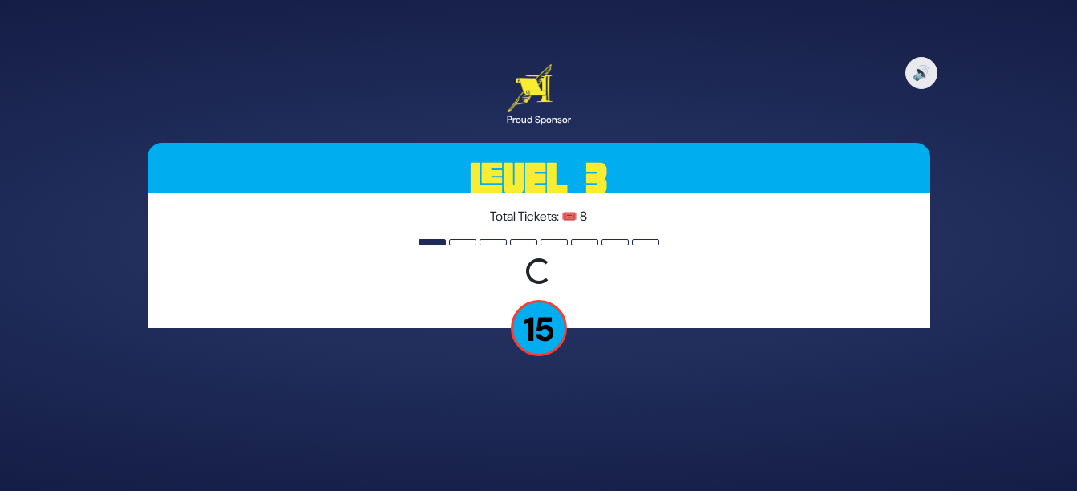
scroll to position [0, 0]
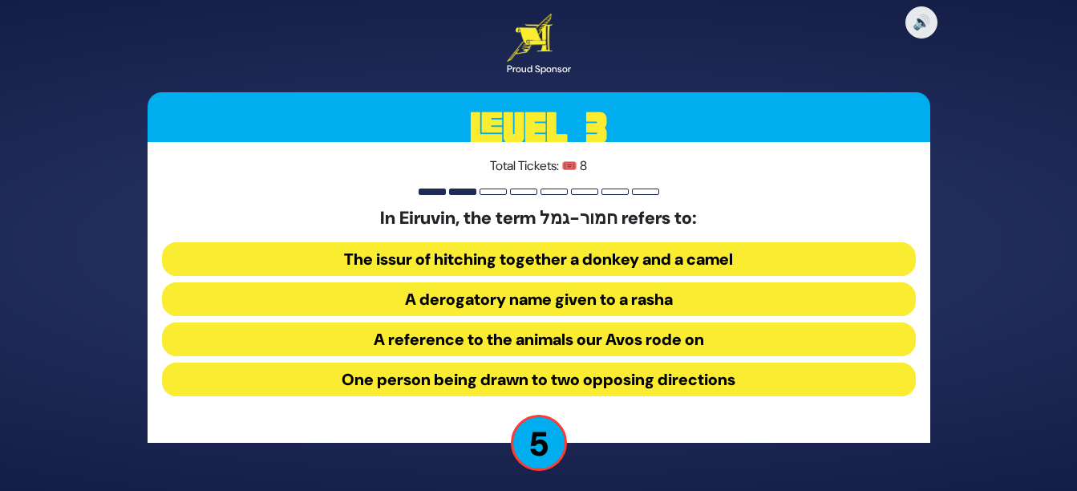
click at [712, 382] on button "One person being drawn to two opposing directions" at bounding box center [539, 379] width 754 height 34
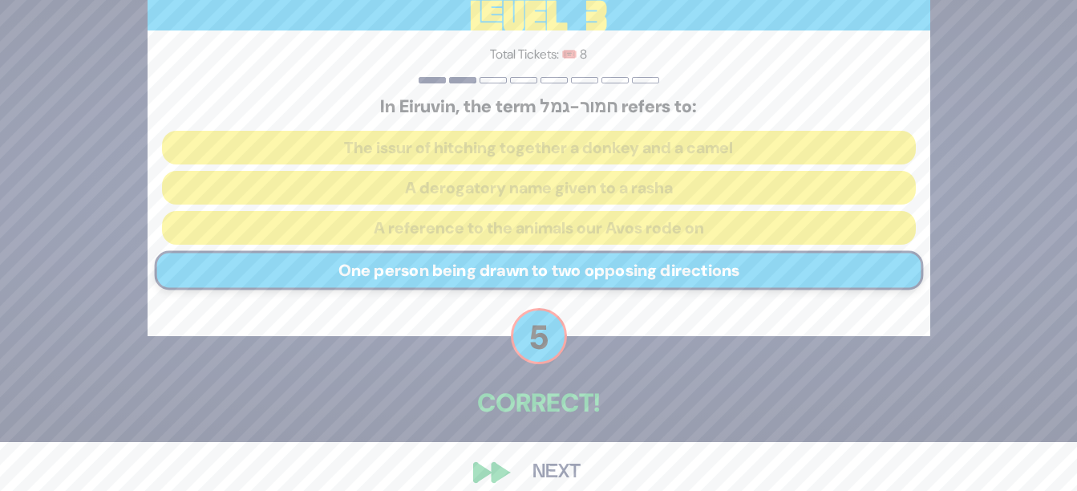
scroll to position [64, 0]
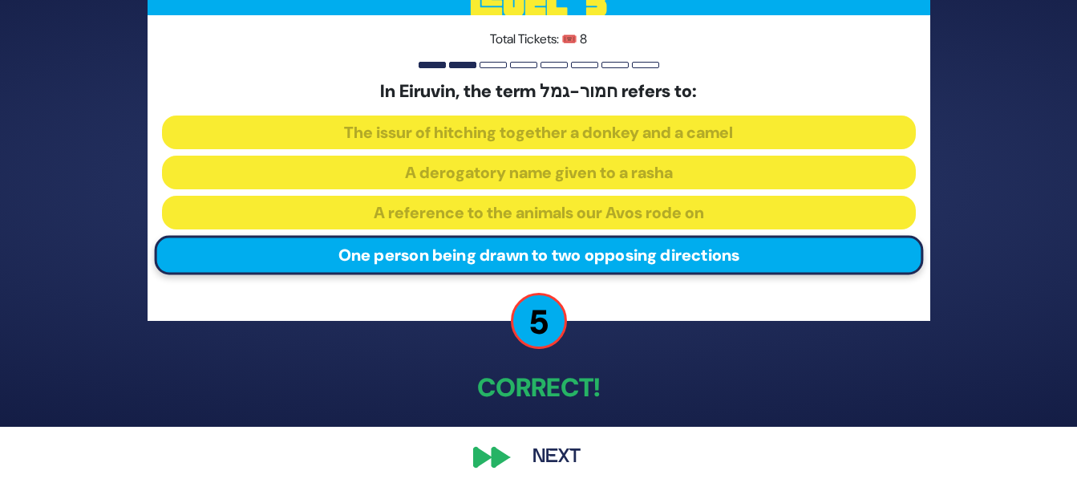
click at [553, 459] on button "Next" at bounding box center [556, 456] width 93 height 37
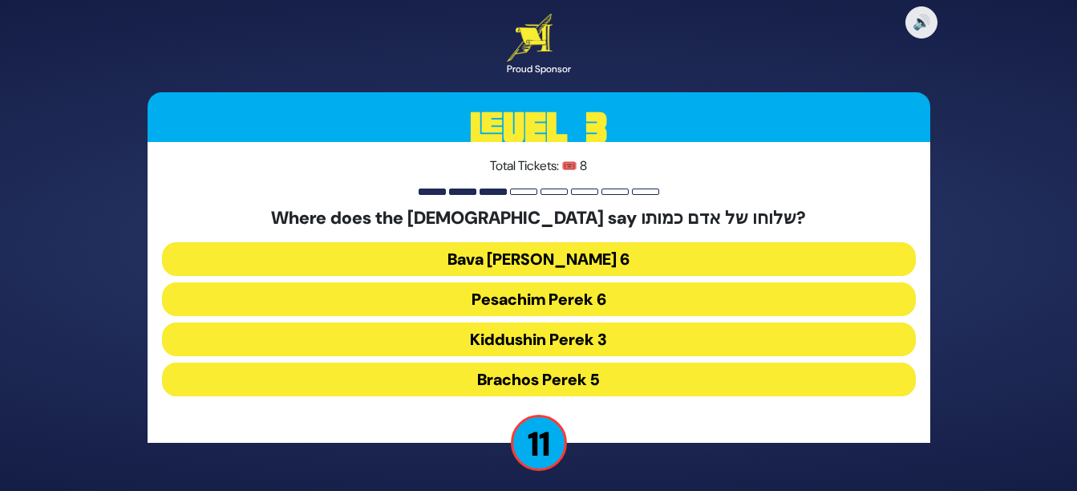
click at [654, 342] on button "Kiddushin Perek 3" at bounding box center [539, 339] width 754 height 34
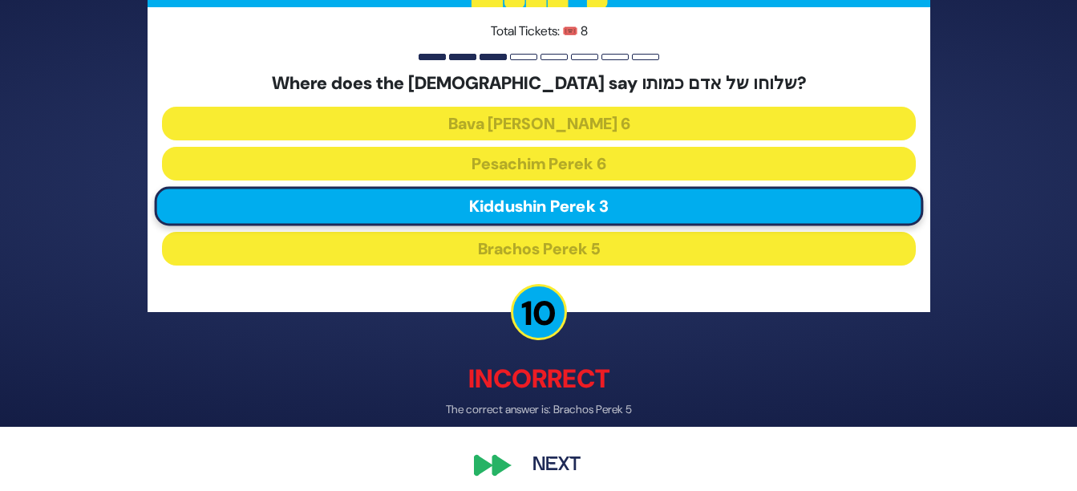
scroll to position [76, 0]
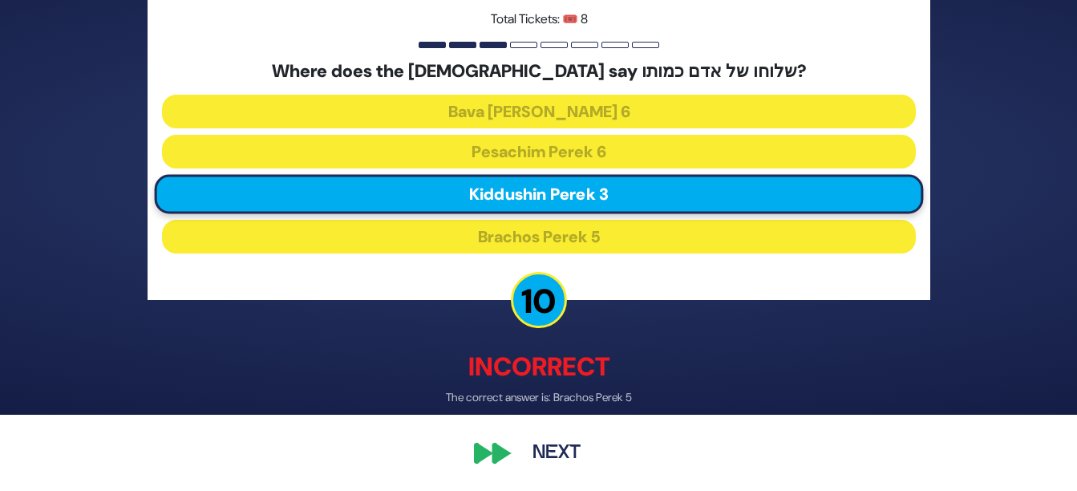
click at [556, 446] on button "Next" at bounding box center [556, 452] width 93 height 37
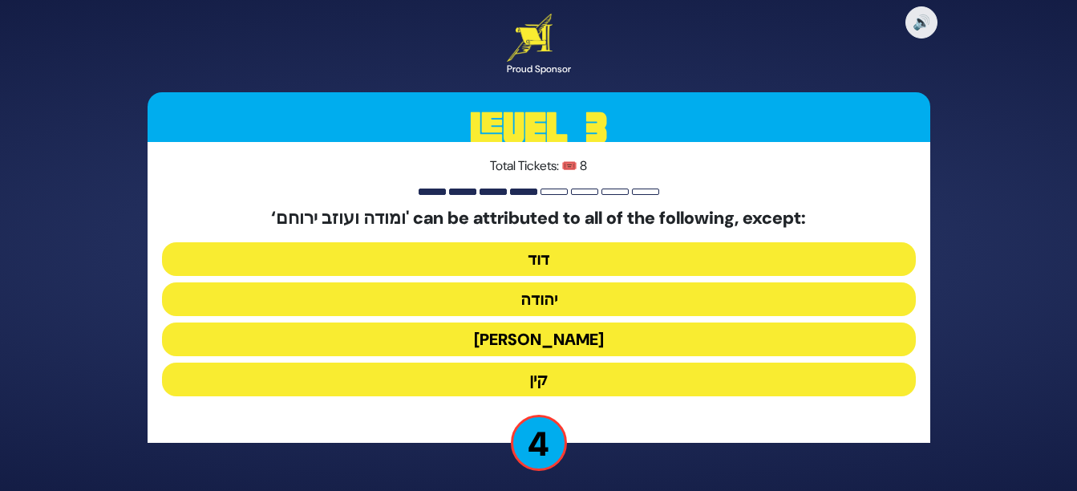
click at [568, 379] on button "קין" at bounding box center [539, 379] width 754 height 34
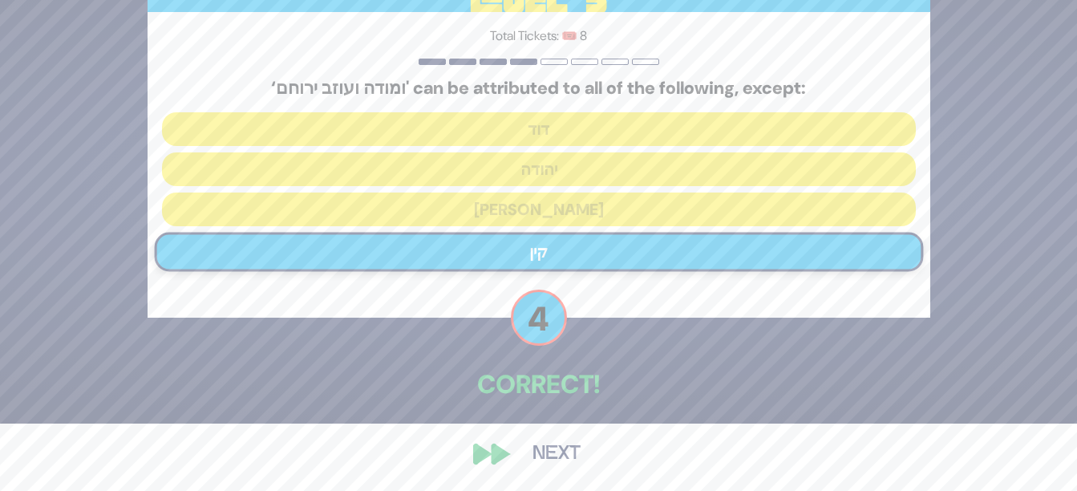
scroll to position [68, 0]
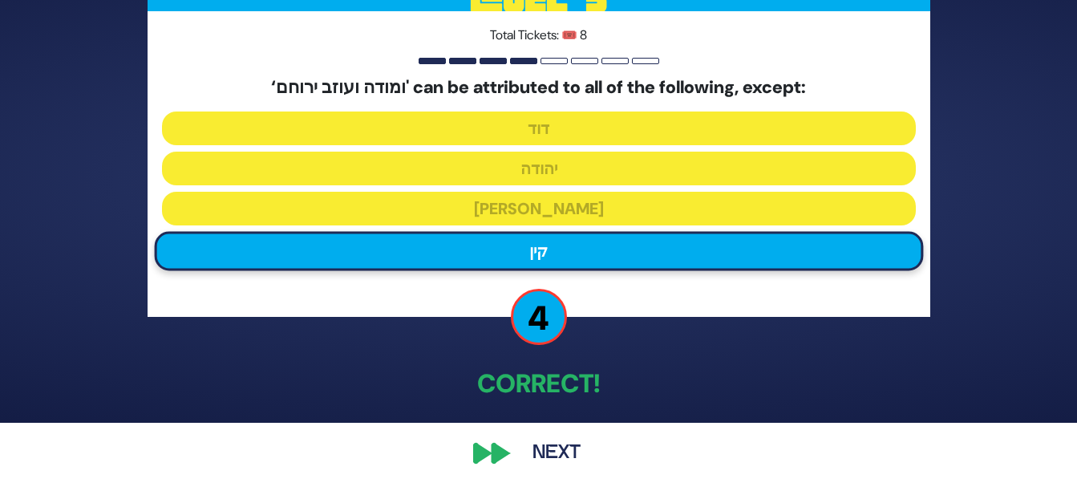
click at [494, 451] on div "🔊 Proud Sponsor Level 3 Total Tickets: 🎟️ 8 ‘ומודה ועוזב ירוחם' can be attribut…" at bounding box center [538, 177] width 821 height 626
click at [550, 451] on button "Next" at bounding box center [556, 452] width 93 height 37
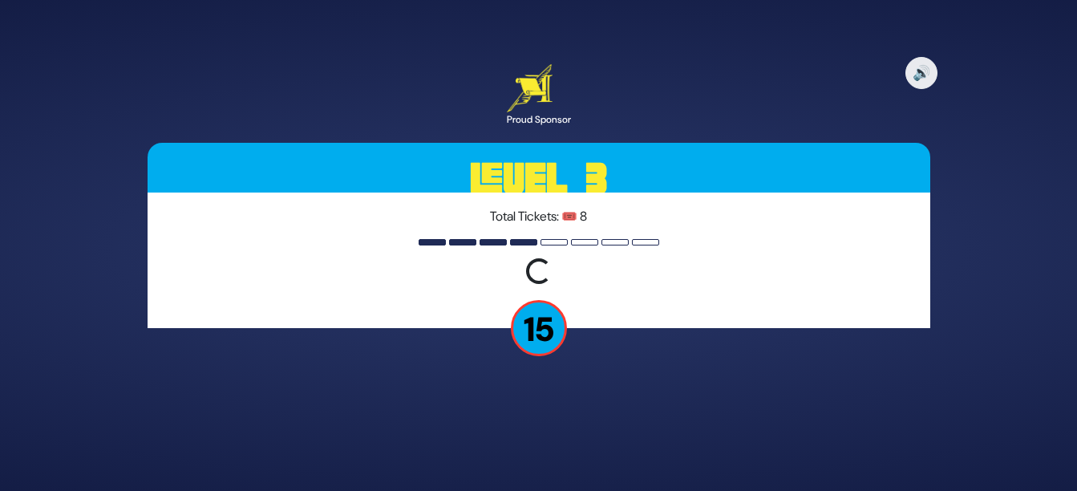
scroll to position [0, 0]
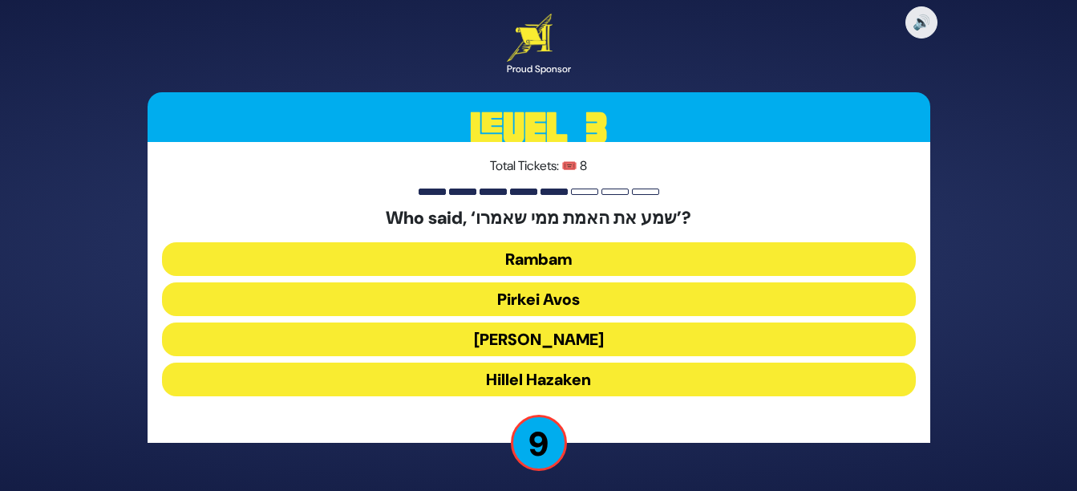
click at [618, 250] on button "Rambam" at bounding box center [539, 259] width 754 height 34
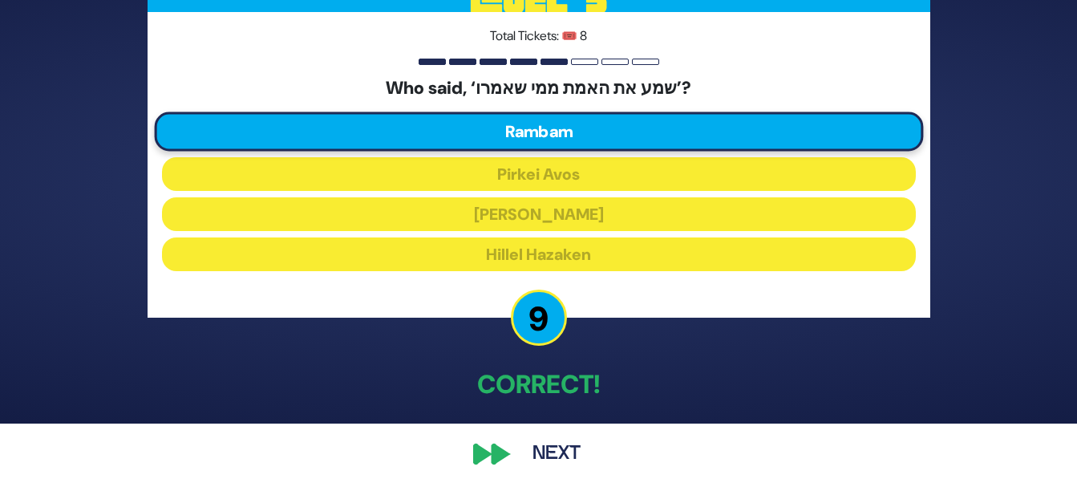
scroll to position [68, 0]
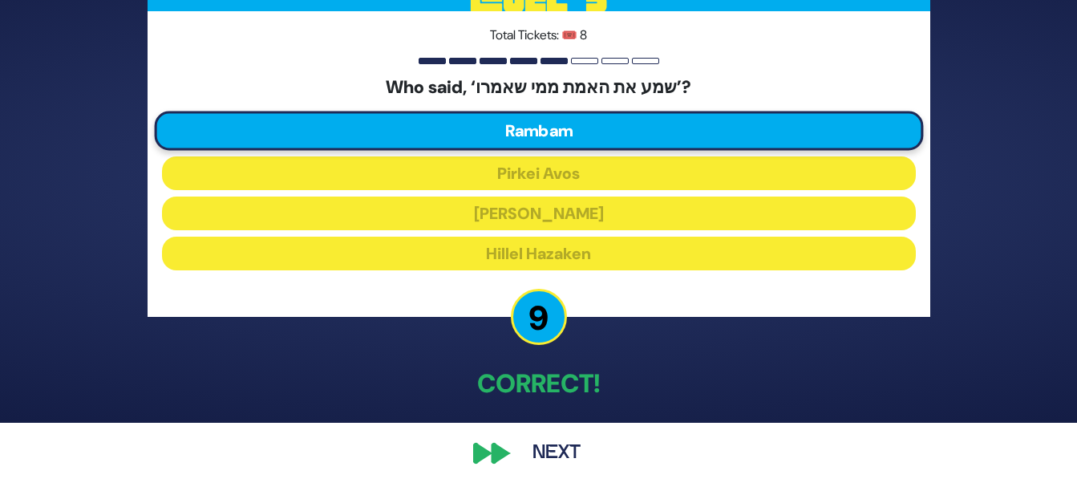
click at [551, 446] on button "Next" at bounding box center [556, 452] width 93 height 37
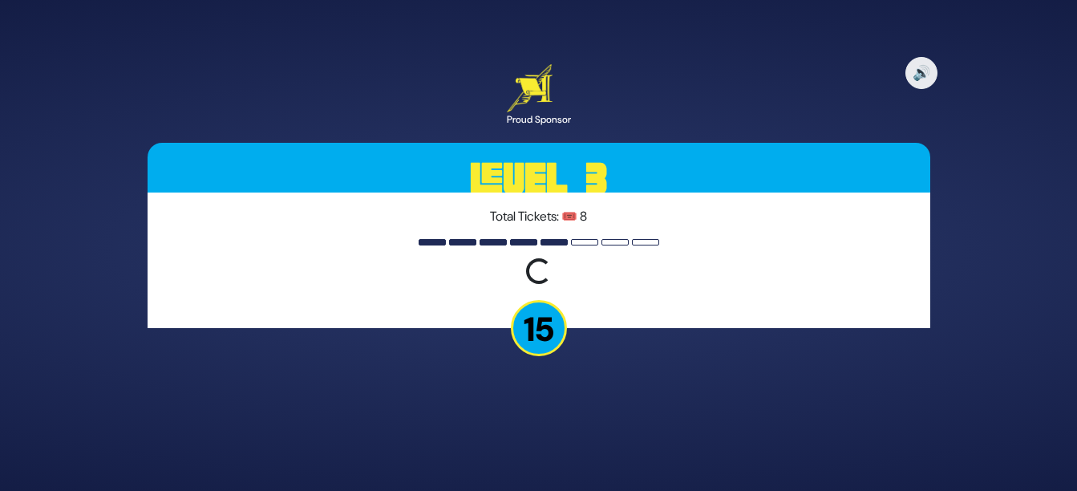
scroll to position [0, 0]
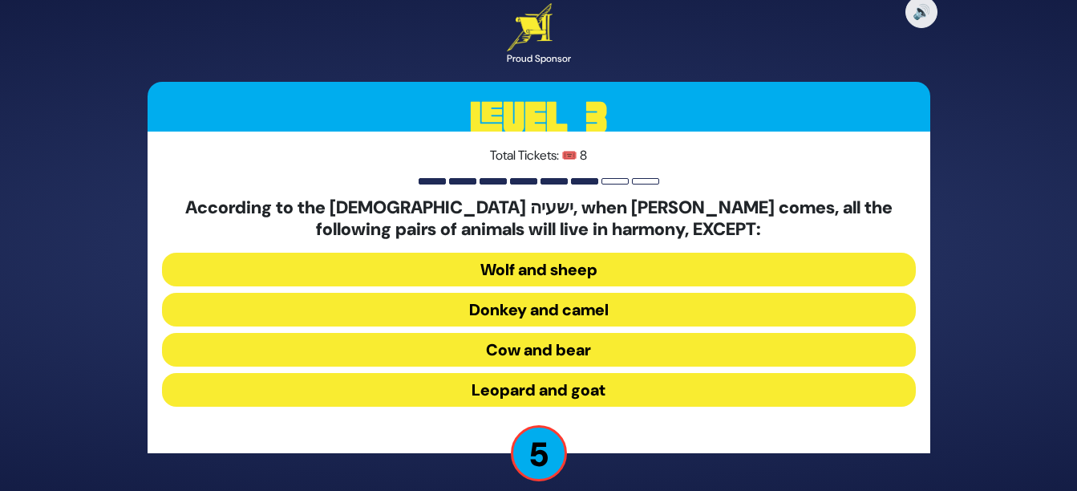
click at [576, 305] on button "Donkey and camel" at bounding box center [539, 310] width 754 height 34
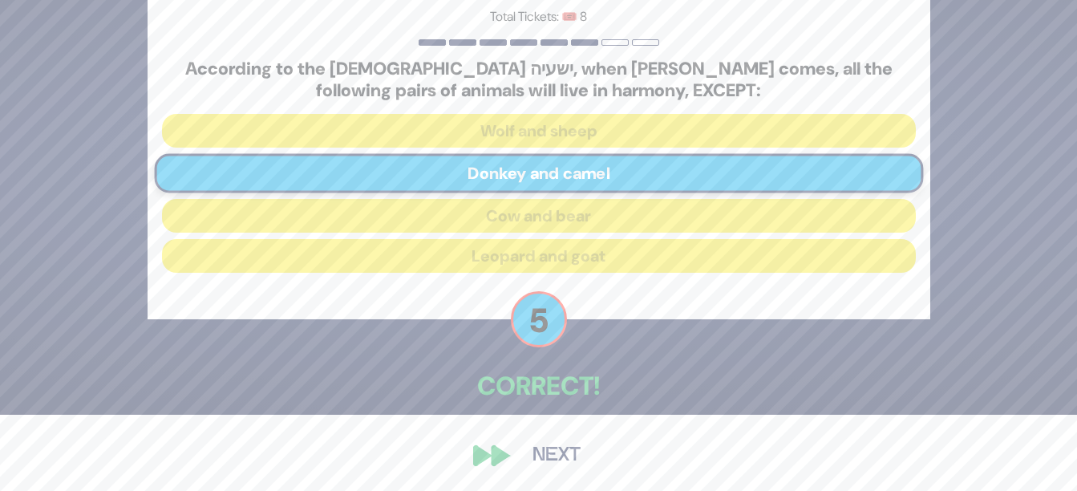
scroll to position [79, 0]
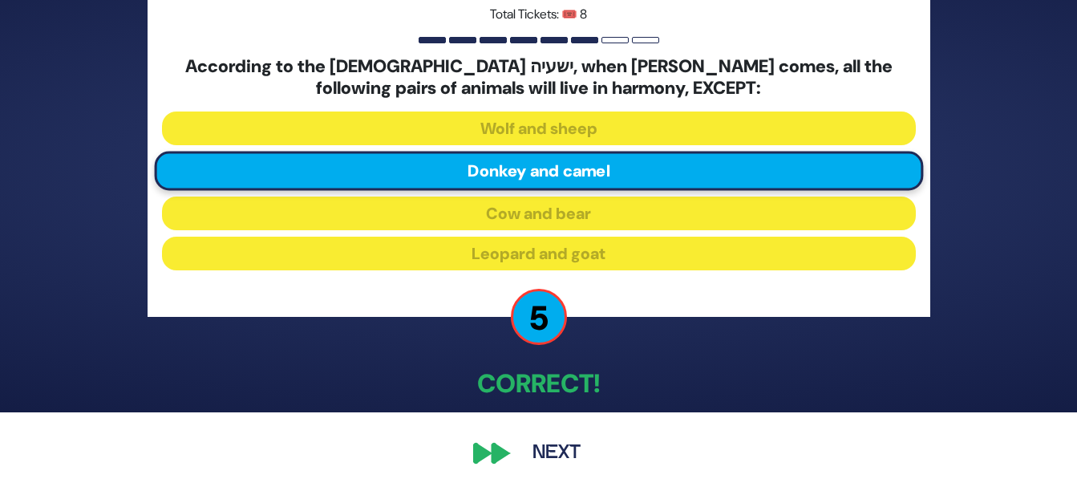
click at [553, 444] on button "Next" at bounding box center [556, 452] width 93 height 37
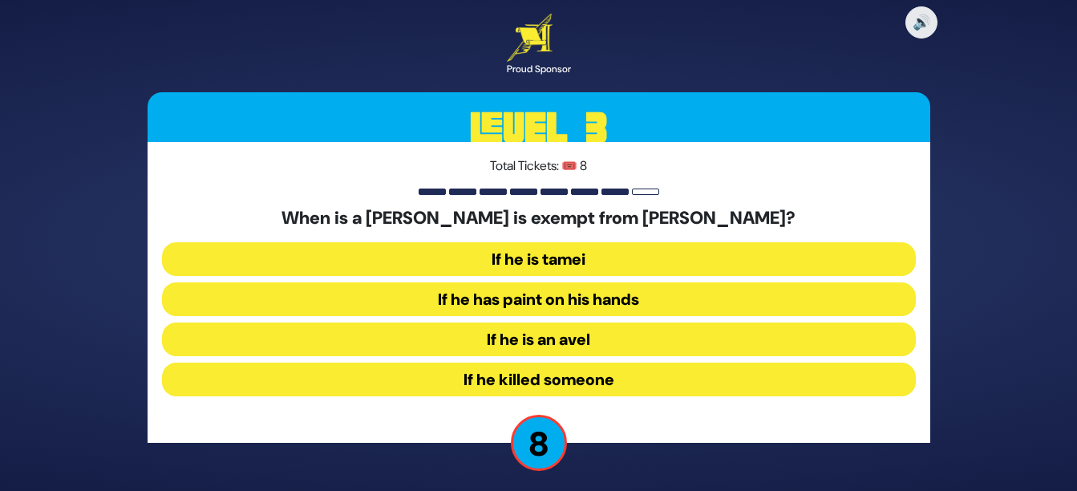
click at [593, 366] on button "If he killed someone" at bounding box center [539, 379] width 754 height 34
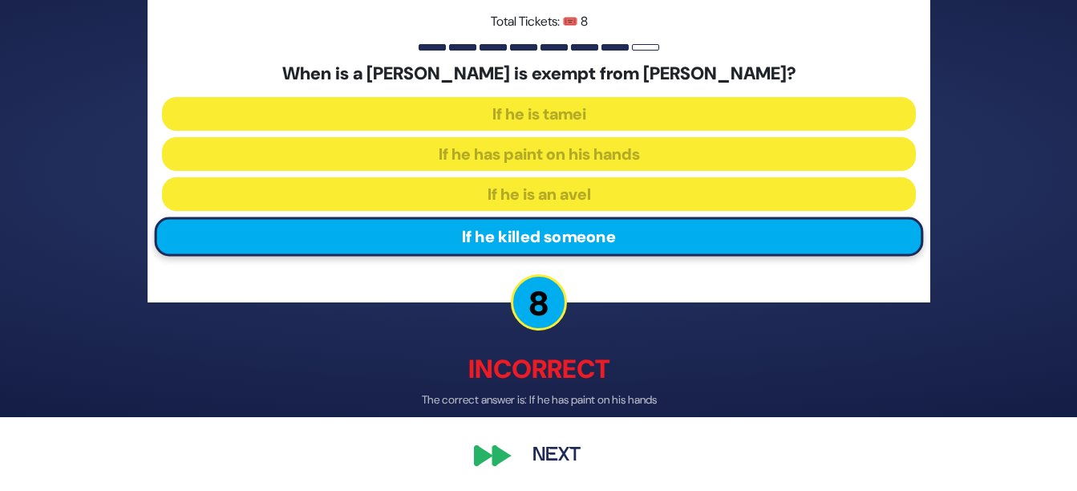
scroll to position [76, 0]
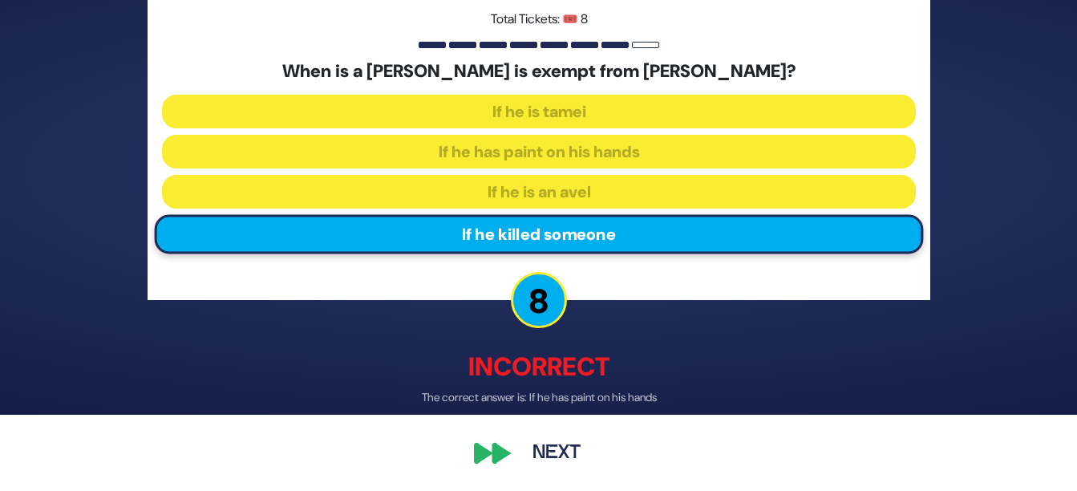
click at [568, 449] on button "Next" at bounding box center [556, 452] width 93 height 37
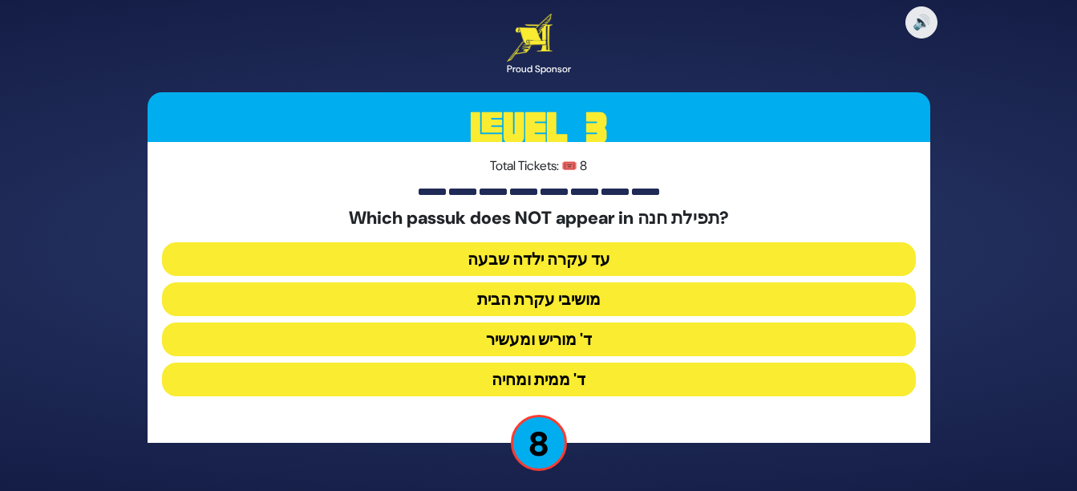
click at [709, 293] on button "מושיבי עקרת הבית" at bounding box center [539, 299] width 754 height 34
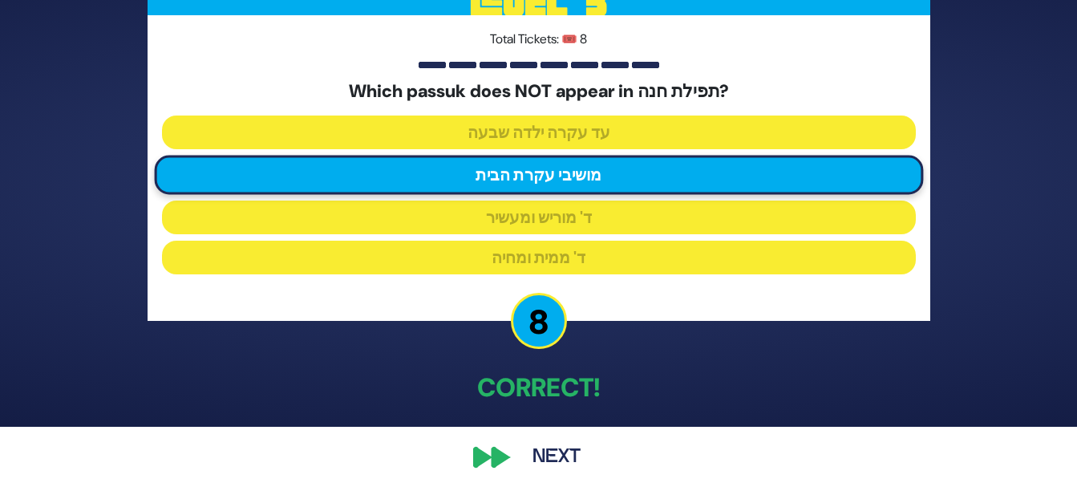
scroll to position [68, 0]
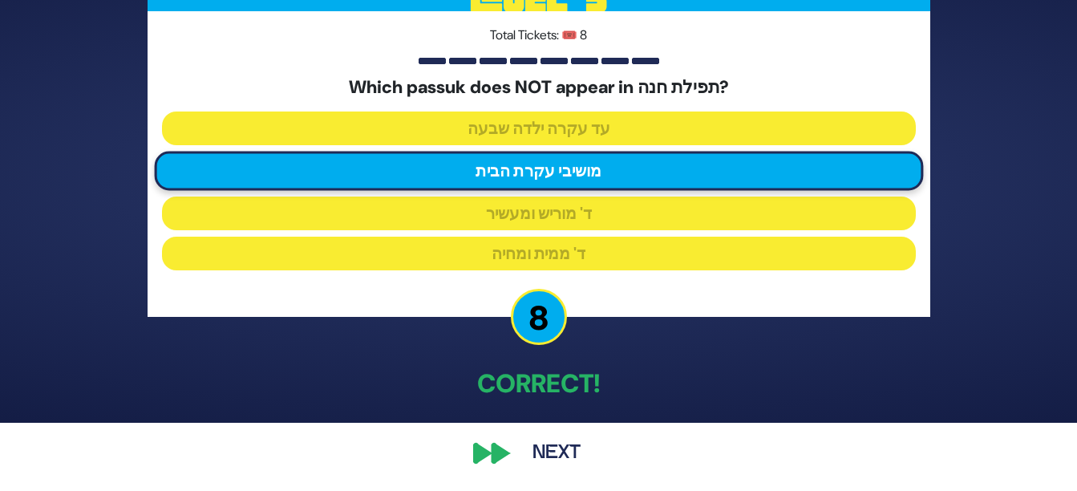
click at [547, 447] on button "Next" at bounding box center [556, 452] width 93 height 37
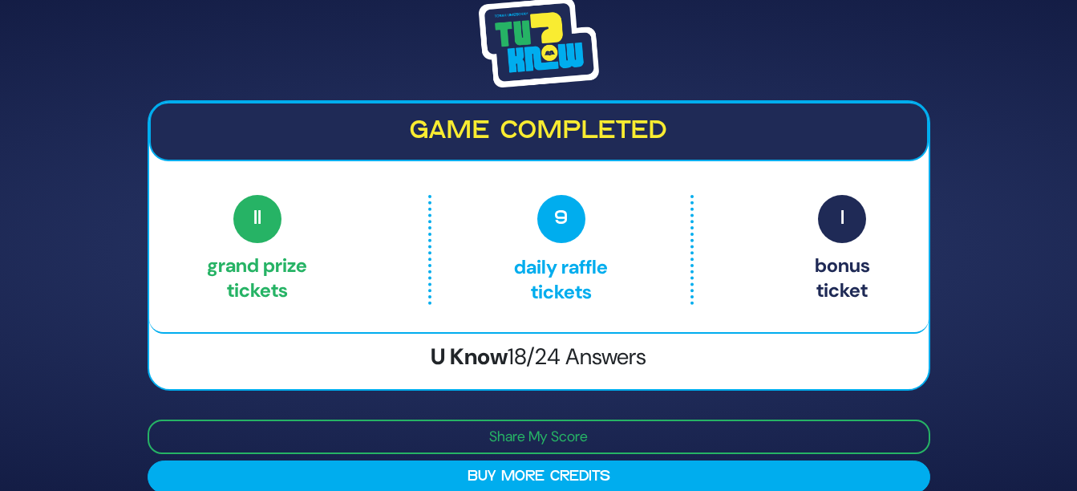
scroll to position [22, 0]
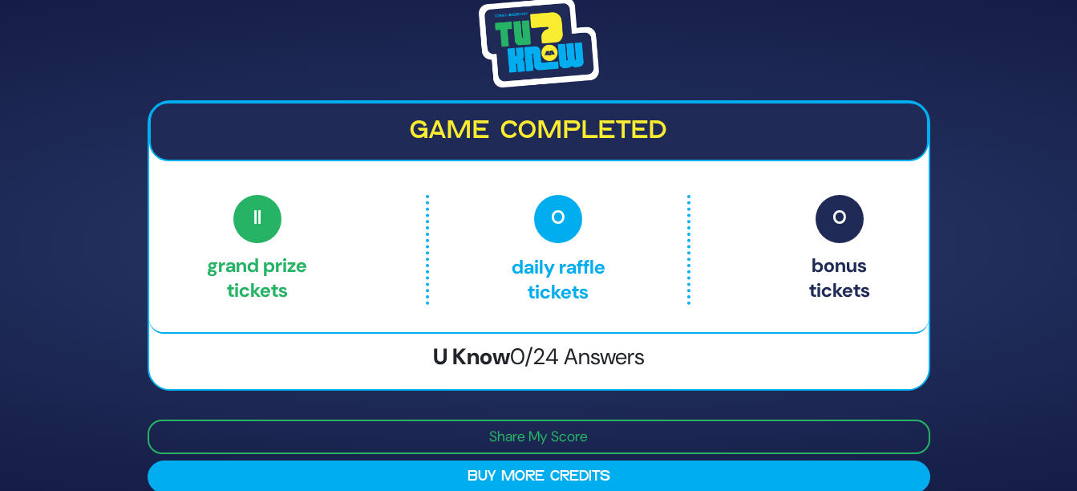
scroll to position [22, 0]
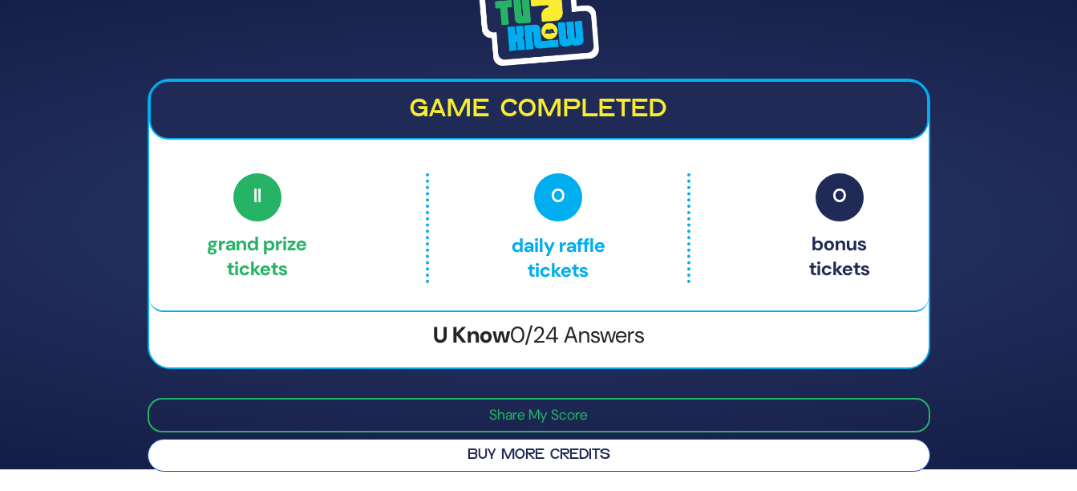
click at [591, 453] on button "Buy More Credits" at bounding box center [538, 454] width 782 height 33
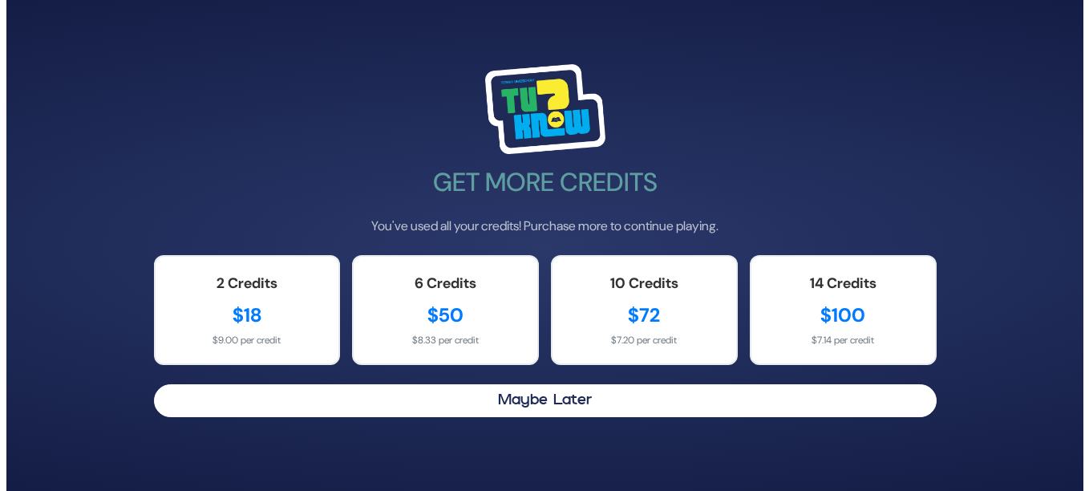
scroll to position [0, 0]
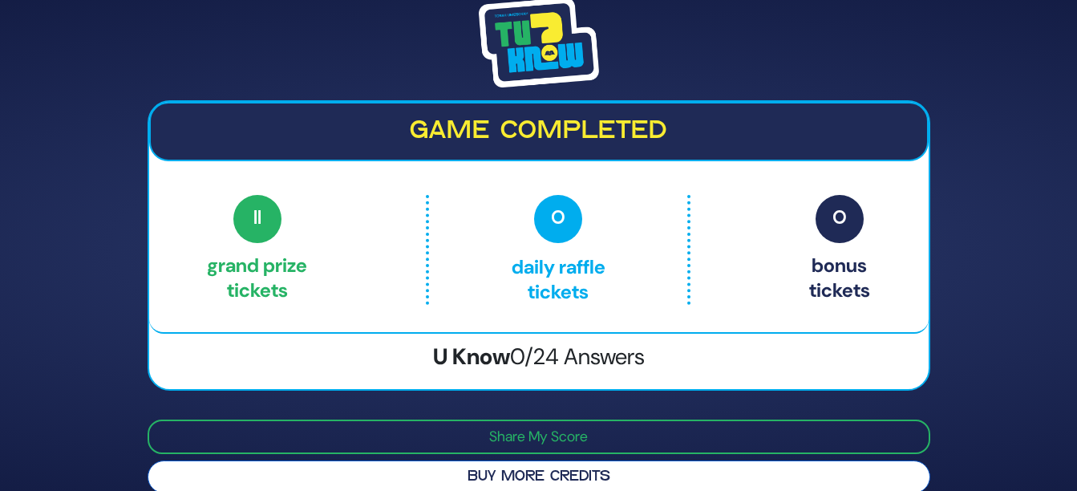
click at [553, 488] on button "Buy More Credits" at bounding box center [538, 476] width 782 height 33
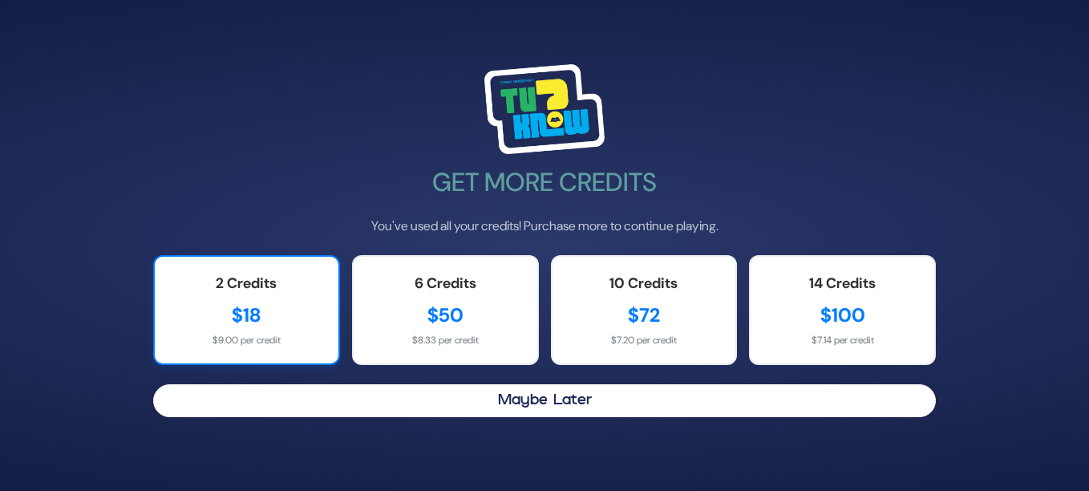
click at [220, 332] on div "2 Credits $18 $9.00 per credit" at bounding box center [246, 310] width 187 height 110
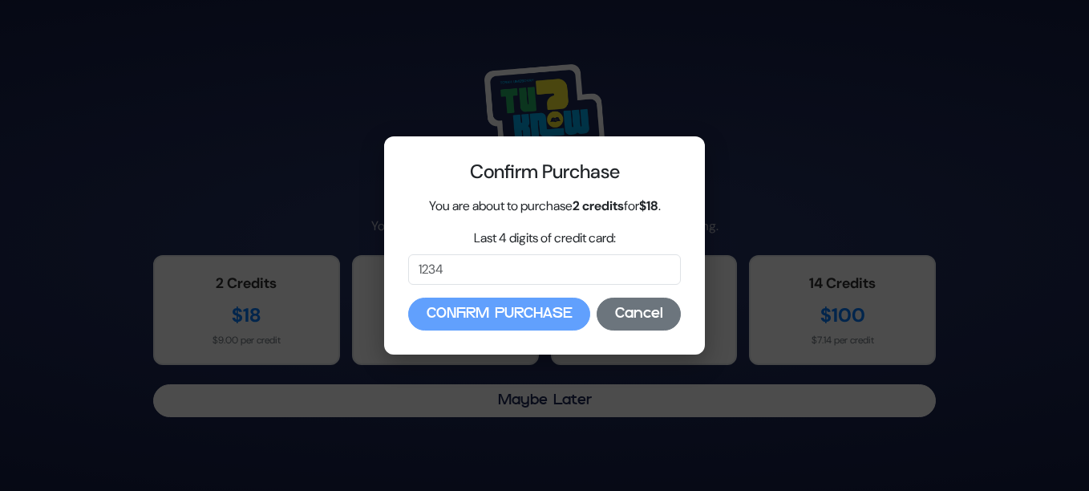
click at [641, 313] on button "Cancel" at bounding box center [638, 313] width 84 height 33
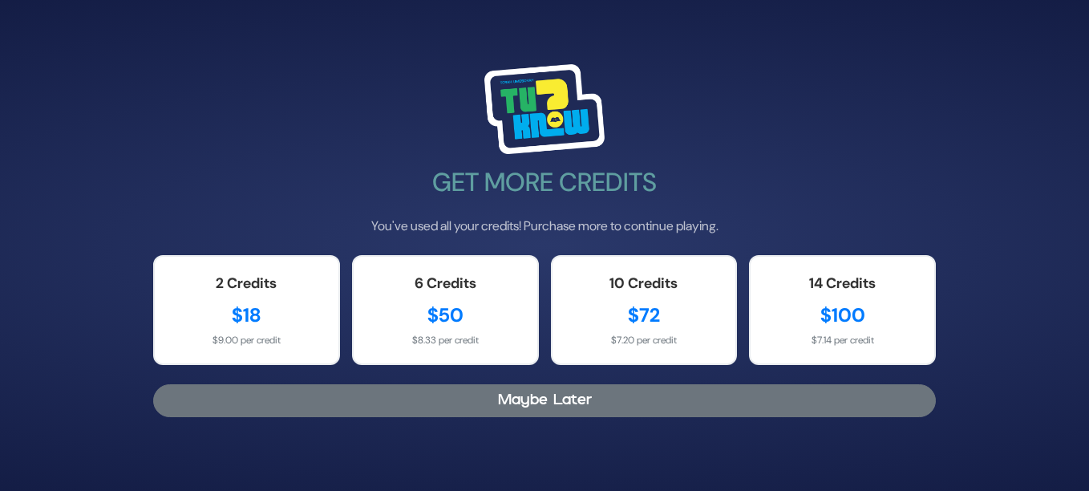
click at [596, 396] on button "Maybe Later" at bounding box center [544, 400] width 782 height 33
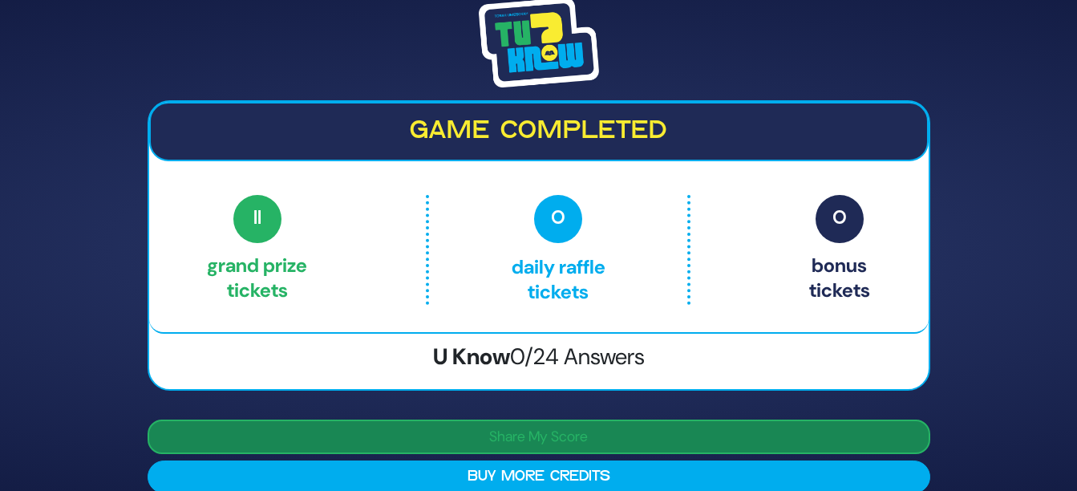
click at [585, 427] on button "Share My Score" at bounding box center [538, 436] width 782 height 34
